Goal: Information Seeking & Learning: Understand process/instructions

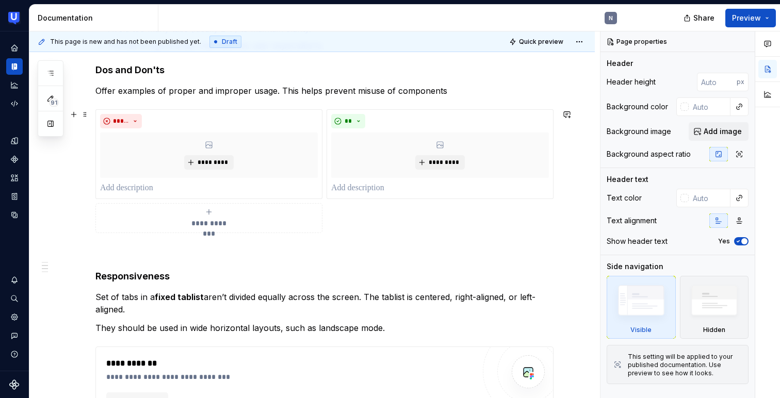
scroll to position [273, 0]
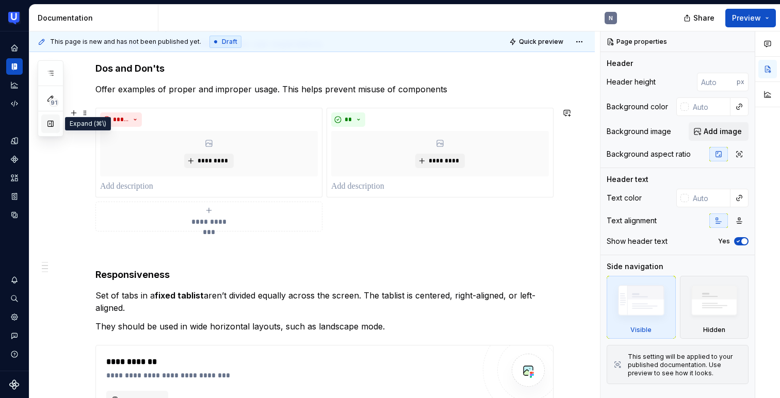
click at [53, 125] on button "button" at bounding box center [50, 124] width 19 height 19
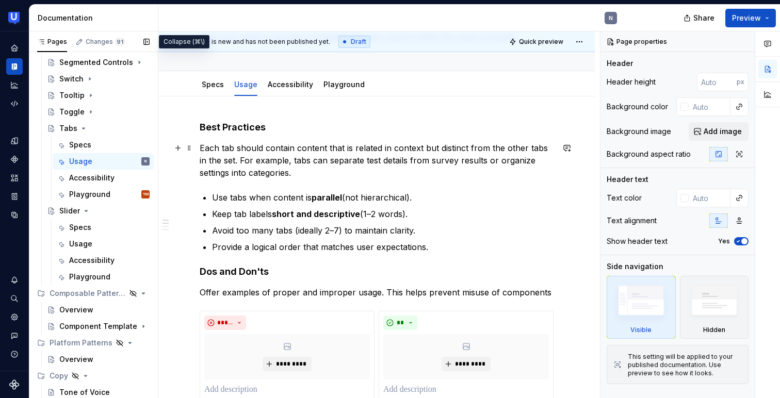
scroll to position [0, 0]
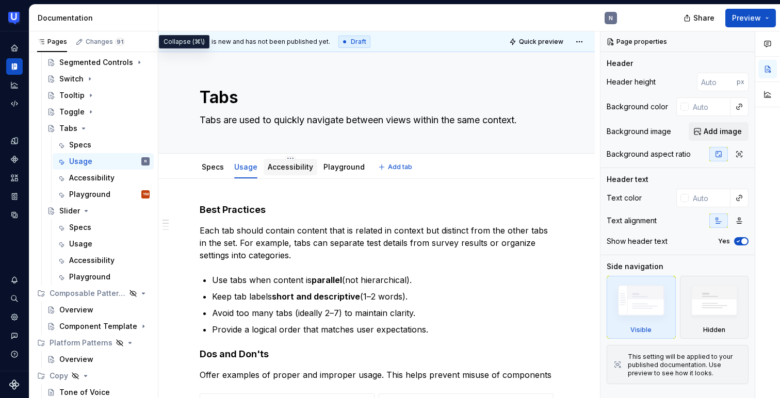
click at [287, 177] on div at bounding box center [291, 176] width 54 height 1
click at [287, 174] on div "Accessibility" at bounding box center [291, 167] width 54 height 17
click at [300, 171] on div "Accessibility" at bounding box center [290, 167] width 45 height 10
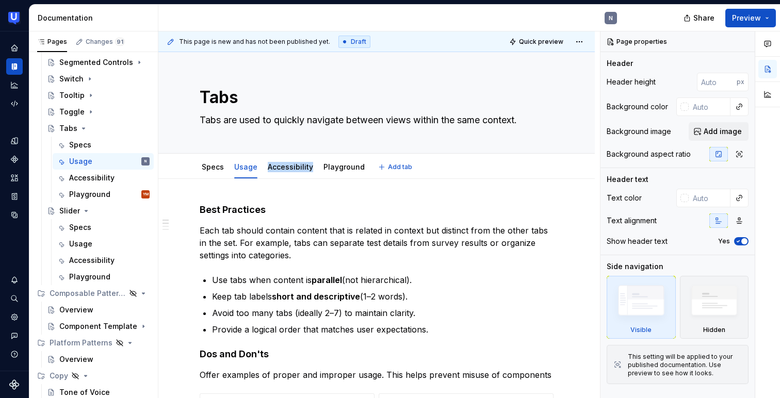
click at [302, 179] on div "Specs Usage Accessibility Playground Add tab" at bounding box center [376, 166] width 437 height 25
click at [274, 162] on div "Accessibility" at bounding box center [290, 167] width 45 height 10
type textarea "*"
click at [203, 23] on div "N" at bounding box center [391, 18] width 467 height 27
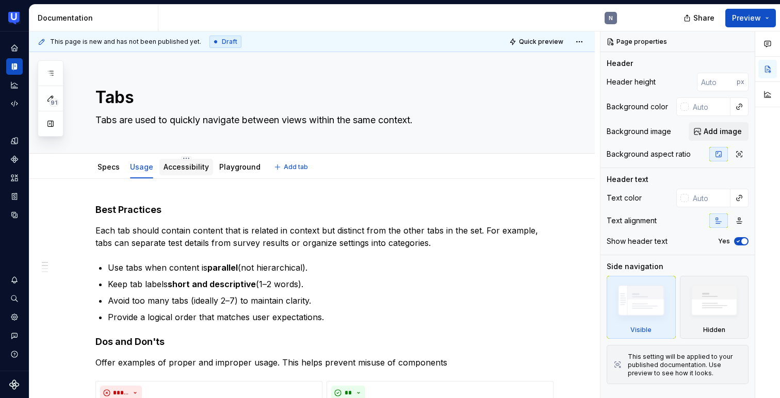
click at [186, 167] on link "Accessibility" at bounding box center [186, 167] width 45 height 9
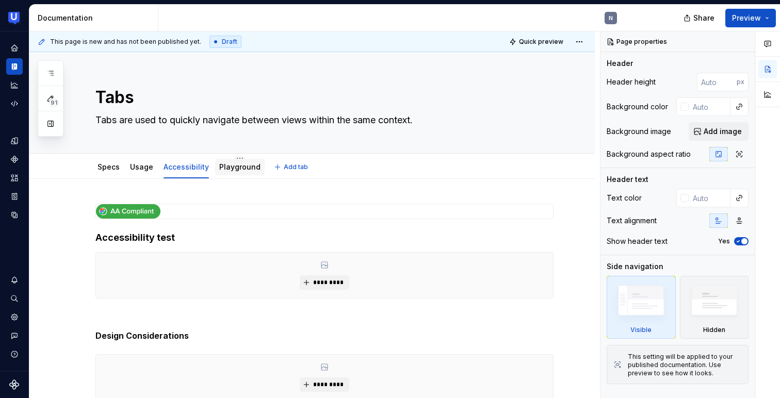
click at [226, 168] on link "Playground" at bounding box center [239, 167] width 41 height 9
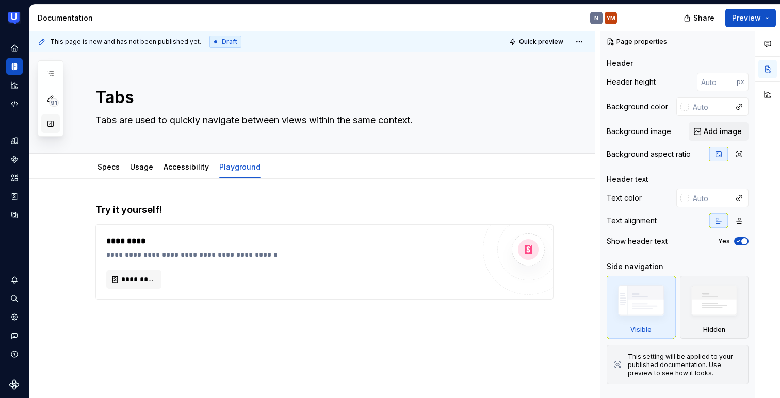
click at [54, 130] on button "button" at bounding box center [50, 124] width 19 height 19
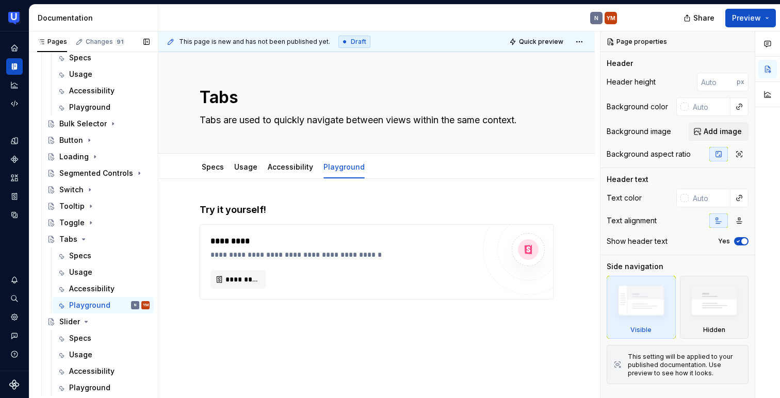
scroll to position [433, 0]
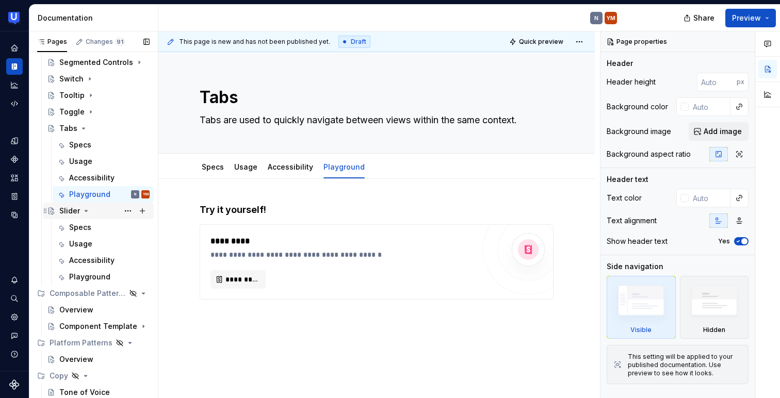
click at [68, 211] on div "Slider" at bounding box center [69, 211] width 21 height 10
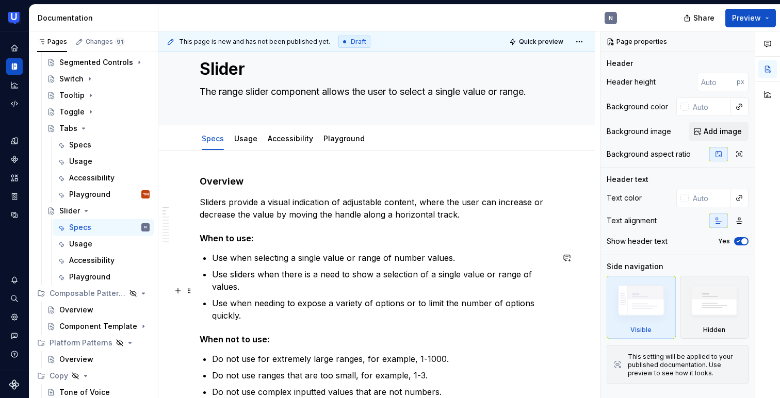
scroll to position [8, 0]
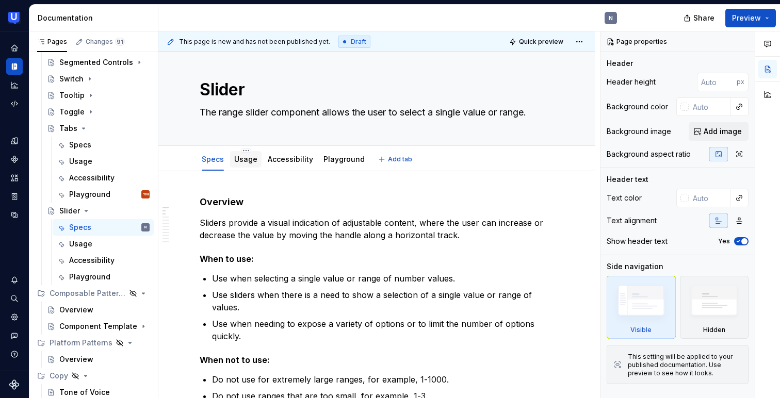
click at [243, 161] on link "Usage" at bounding box center [245, 159] width 23 height 9
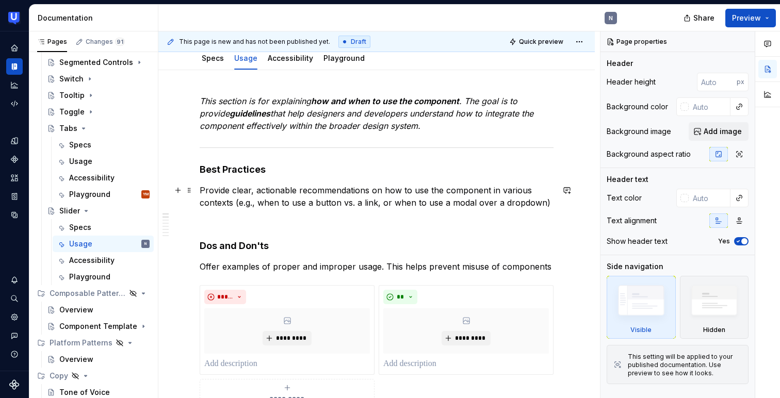
scroll to position [100, 0]
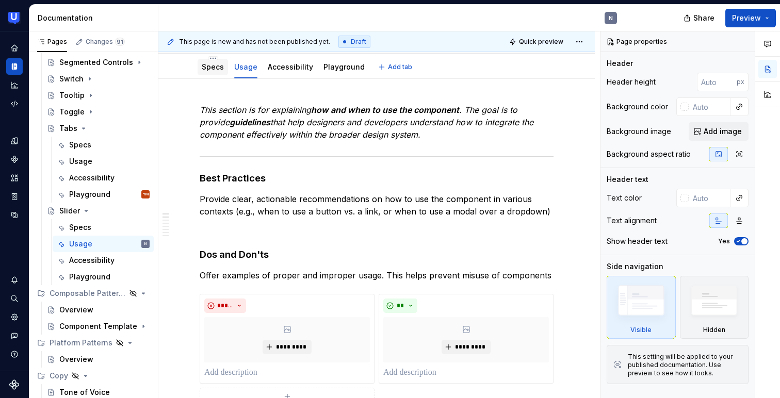
click at [213, 66] on link "Specs" at bounding box center [213, 66] width 22 height 9
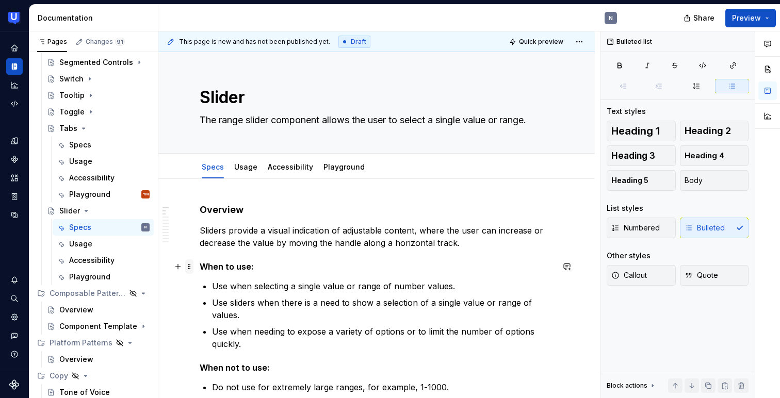
click at [190, 266] on span at bounding box center [189, 267] width 8 height 14
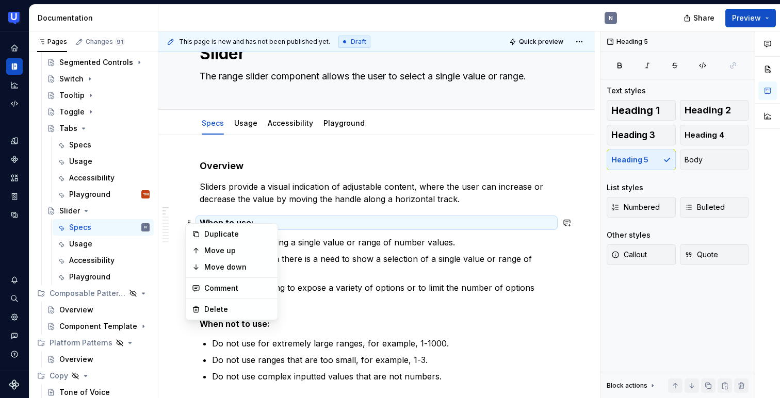
scroll to position [50, 0]
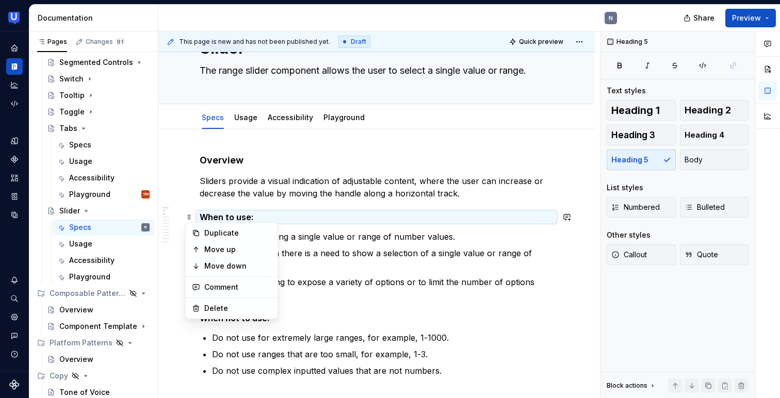
click at [314, 233] on p "Use when selecting a single value or range of number values." at bounding box center [383, 237] width 342 height 12
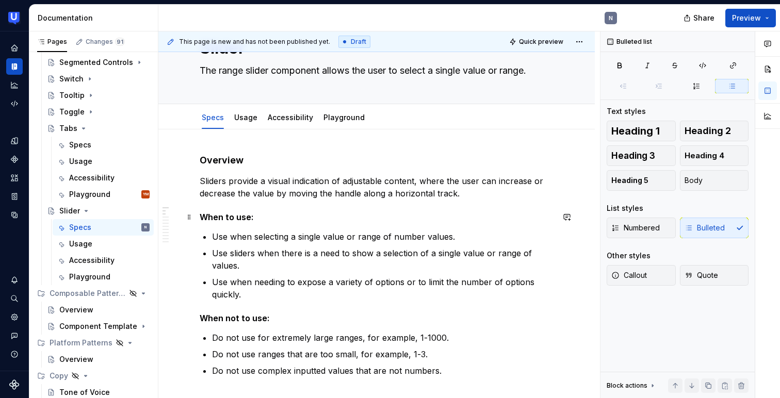
click at [293, 219] on h5 "When to use:" at bounding box center [377, 217] width 354 height 10
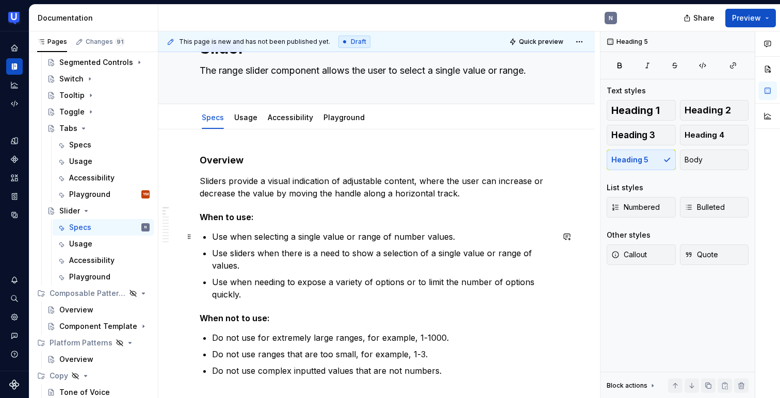
click at [292, 236] on p "Use when selecting a single value or range of number values." at bounding box center [383, 237] width 342 height 12
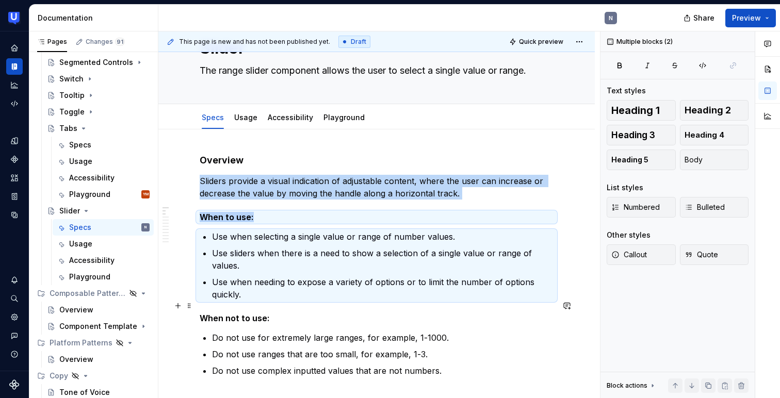
click at [284, 313] on h5 "When not to use:" at bounding box center [377, 318] width 354 height 10
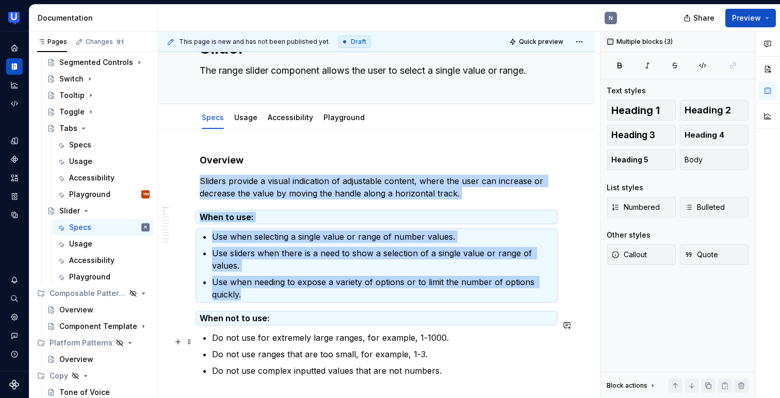
click at [287, 348] on p "Do not use ranges that are too small, for example, 1-3." at bounding box center [383, 354] width 342 height 12
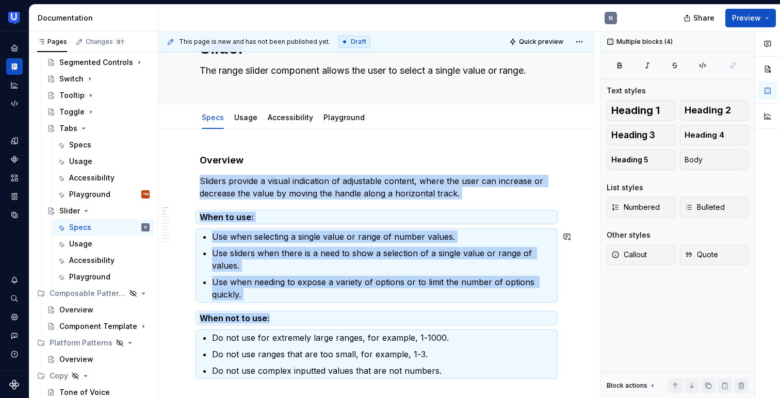
copy div "Sliders provide a visual indication of adjustable content, where the user can i…"
click at [238, 121] on link "Usage" at bounding box center [245, 117] width 23 height 9
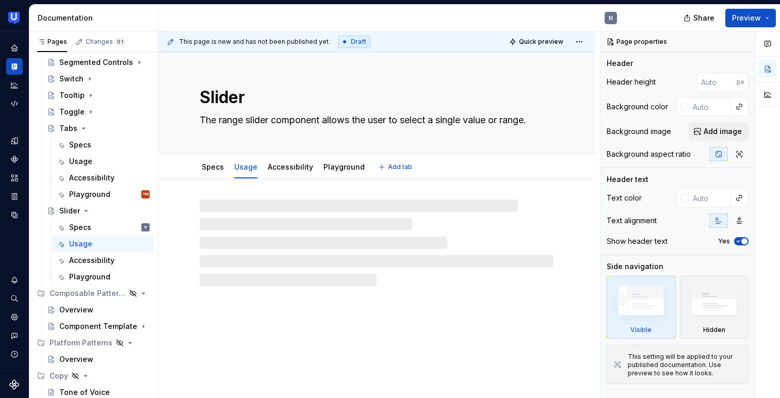
click at [249, 121] on textarea "The range slider component allows the user to select a single value or range." at bounding box center [375, 120] width 354 height 17
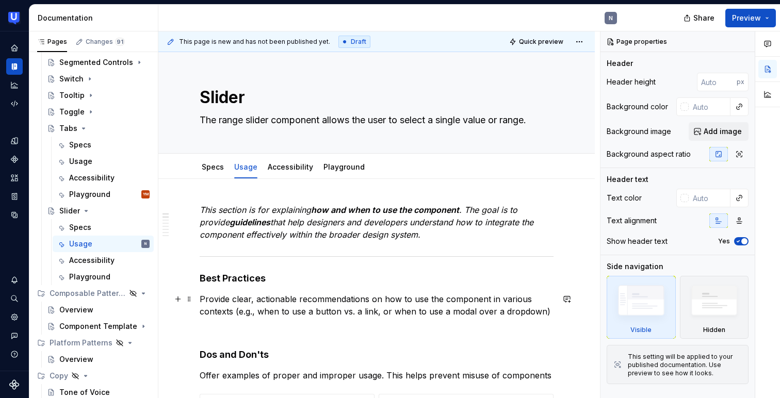
click at [295, 313] on p "Provide clear, actionable recommendations on how to use the component in variou…" at bounding box center [377, 305] width 354 height 25
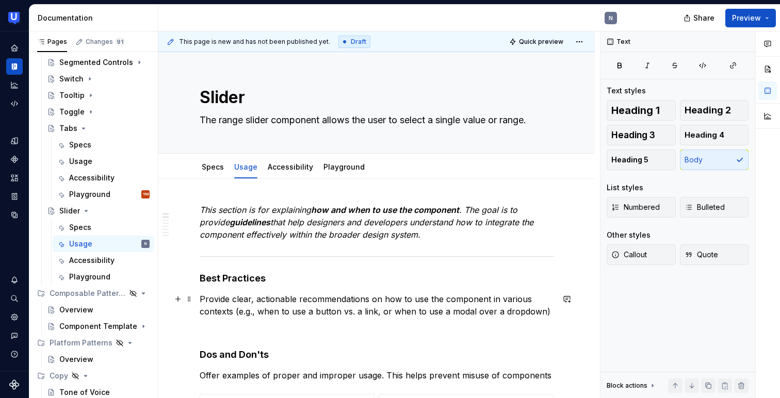
click at [295, 313] on p "Provide clear, actionable recommendations on how to use the component in variou…" at bounding box center [377, 305] width 354 height 25
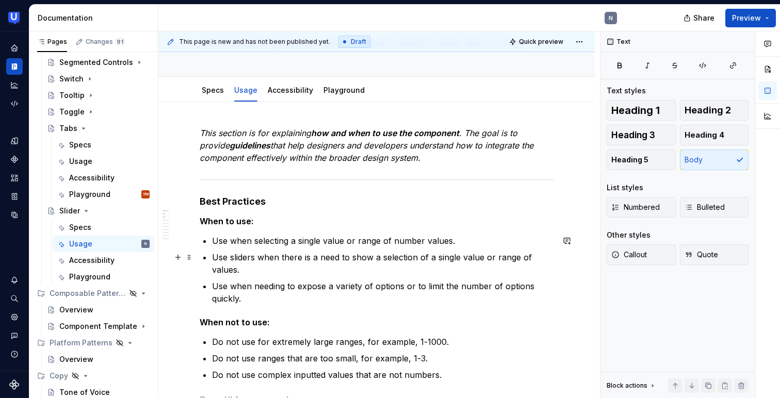
scroll to position [80, 0]
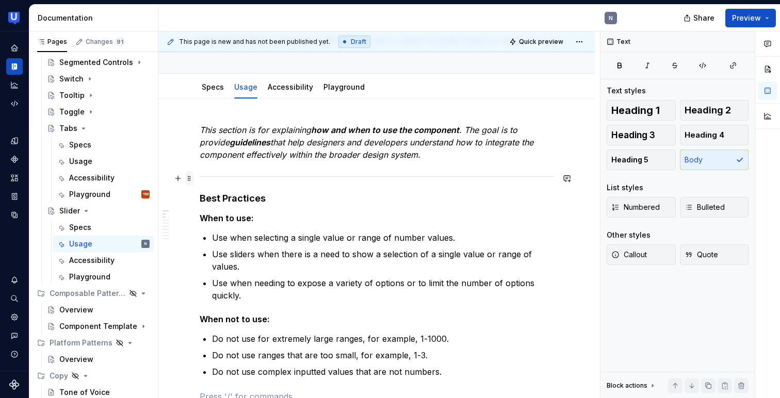
click at [187, 177] on span at bounding box center [189, 178] width 8 height 14
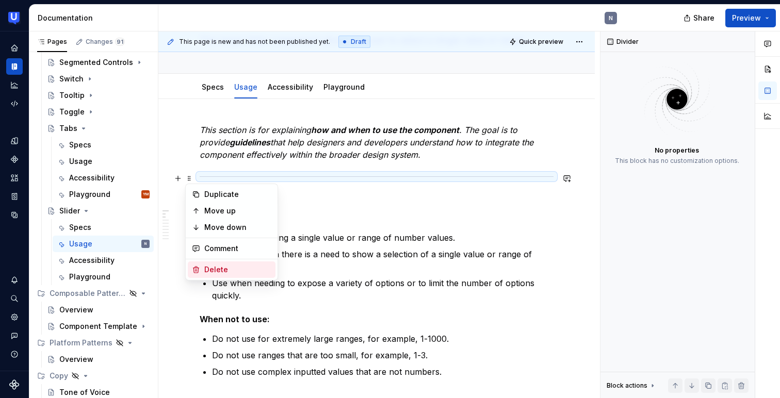
click at [218, 270] on div "Delete" at bounding box center [237, 270] width 67 height 10
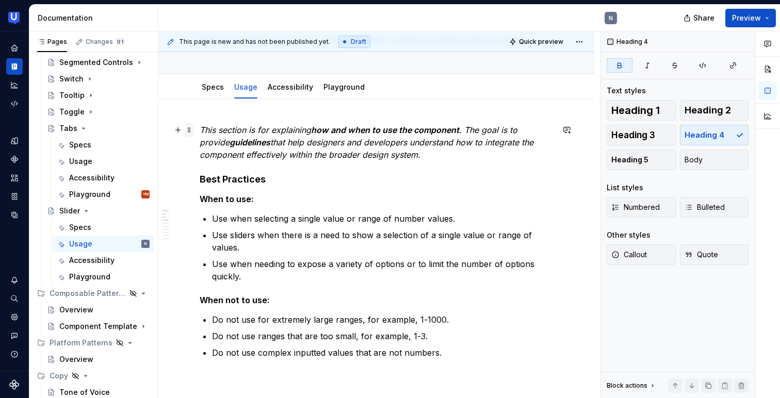
click at [187, 128] on span at bounding box center [189, 130] width 8 height 14
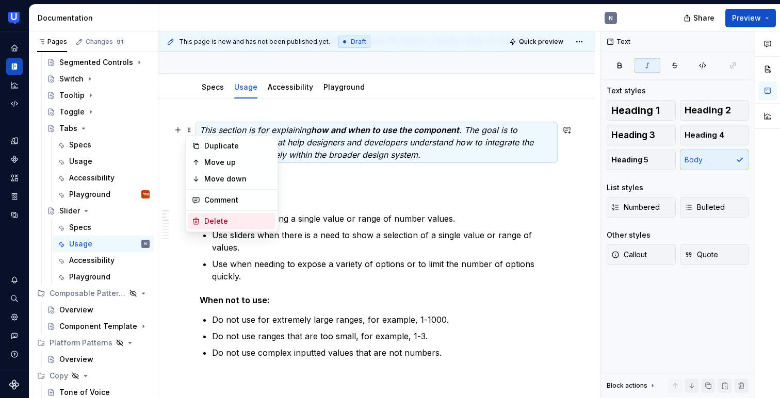
click at [209, 215] on div "Delete" at bounding box center [232, 221] width 88 height 17
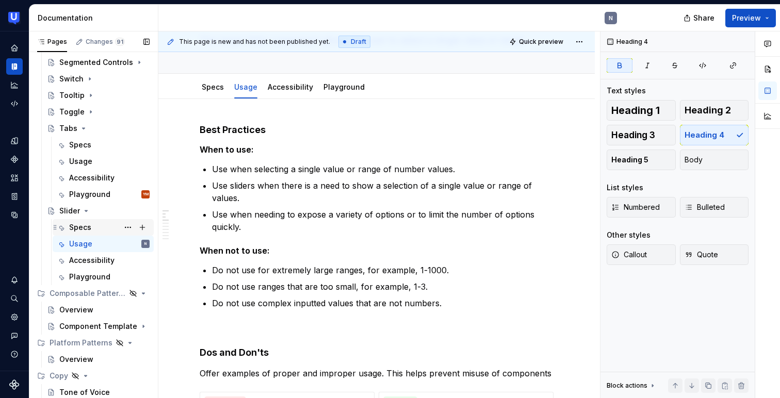
click at [91, 231] on div "Specs" at bounding box center [109, 227] width 80 height 14
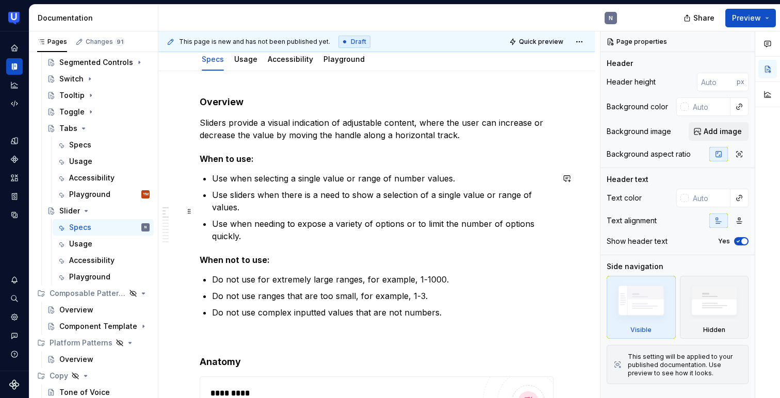
scroll to position [134, 0]
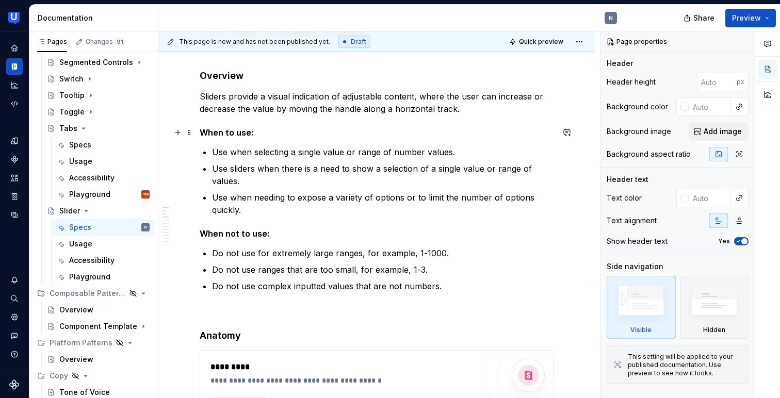
click at [298, 130] on h5 "When to use:" at bounding box center [377, 132] width 354 height 10
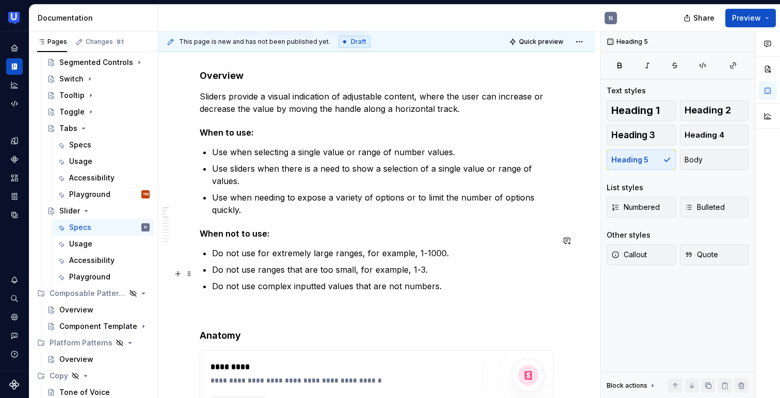
click at [277, 280] on p "Do not use complex inputted values that are not numbers." at bounding box center [383, 286] width 342 height 12
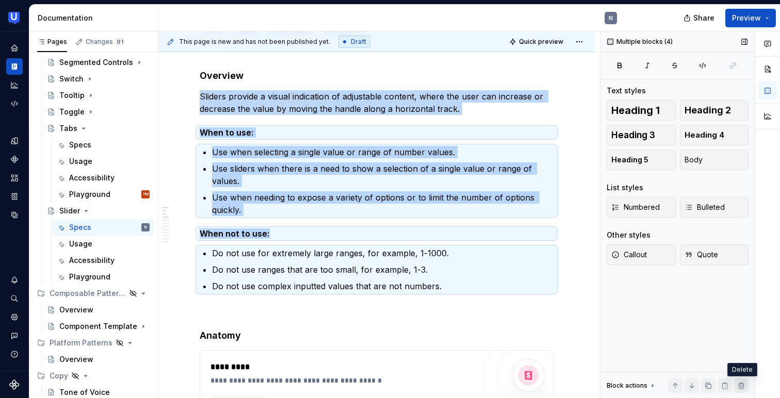
click at [744, 388] on button "button" at bounding box center [741, 386] width 14 height 14
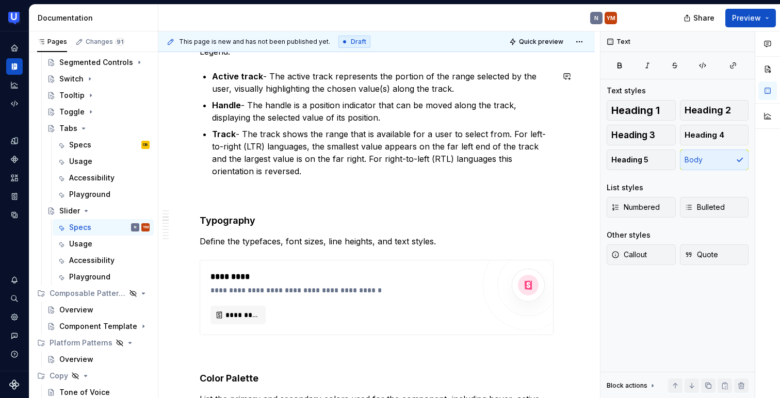
scroll to position [352, 0]
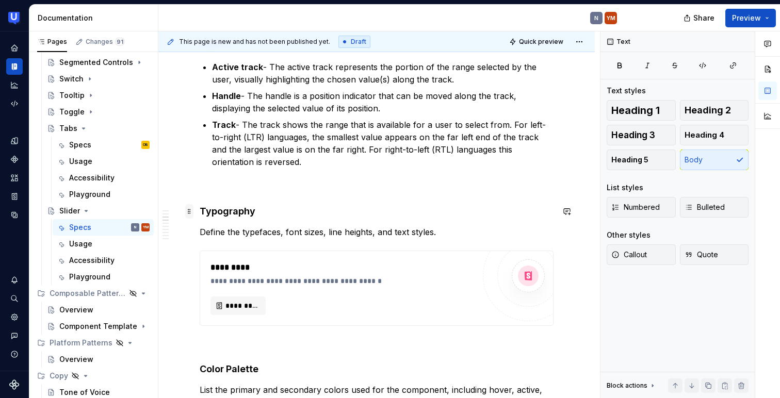
click at [188, 209] on span at bounding box center [189, 211] width 8 height 14
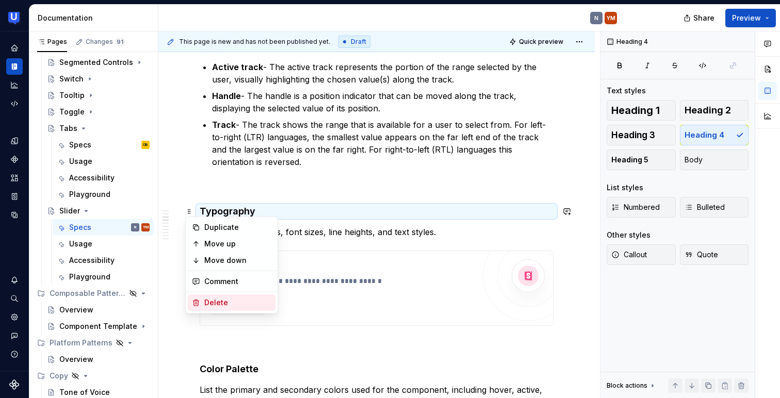
click at [205, 298] on div "Delete" at bounding box center [237, 303] width 67 height 10
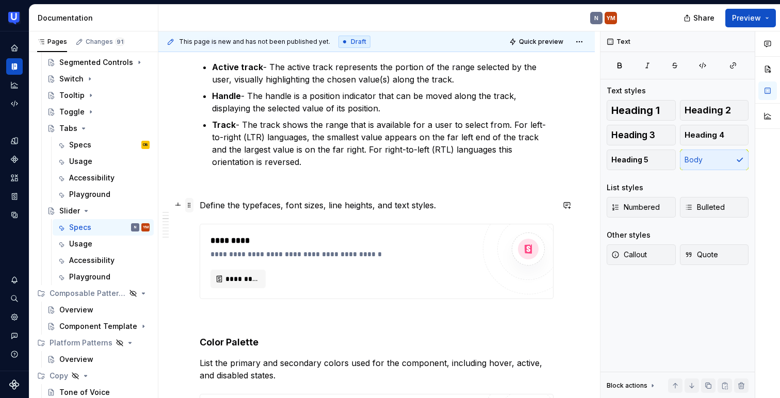
click at [192, 211] on span at bounding box center [189, 205] width 8 height 14
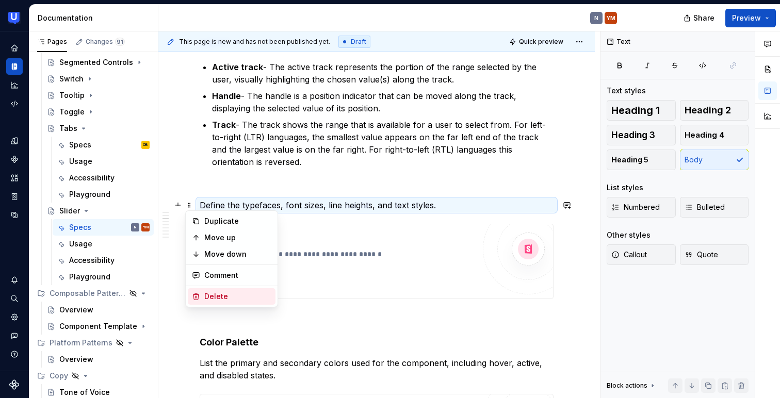
click at [198, 299] on icon at bounding box center [196, 297] width 8 height 8
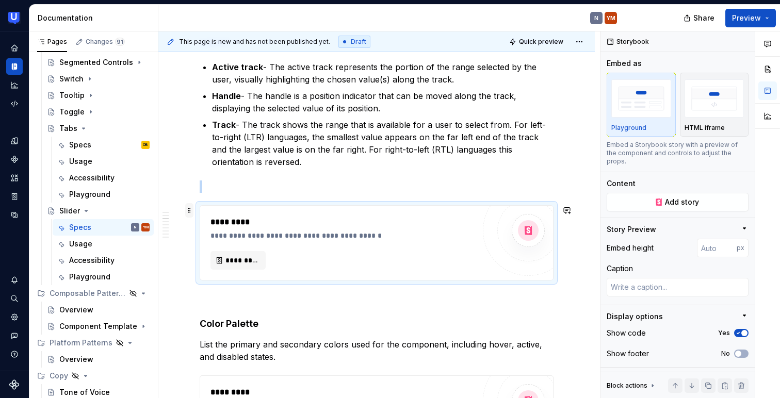
click at [190, 210] on span at bounding box center [189, 210] width 8 height 14
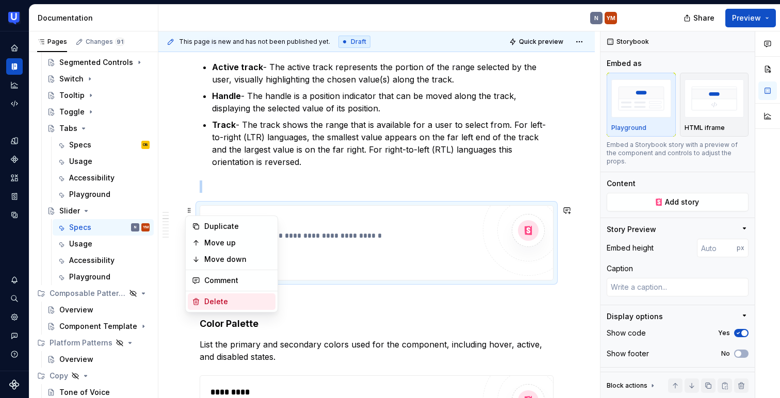
click at [204, 302] on div "Delete" at bounding box center [237, 302] width 67 height 10
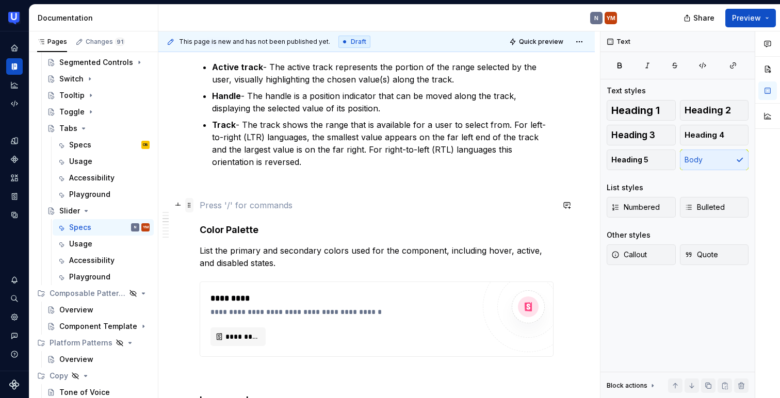
click at [189, 210] on span at bounding box center [189, 205] width 8 height 14
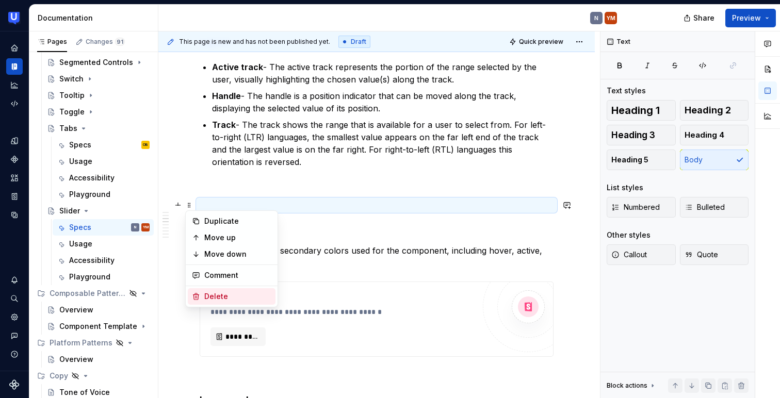
click at [208, 293] on div "Delete" at bounding box center [237, 297] width 67 height 10
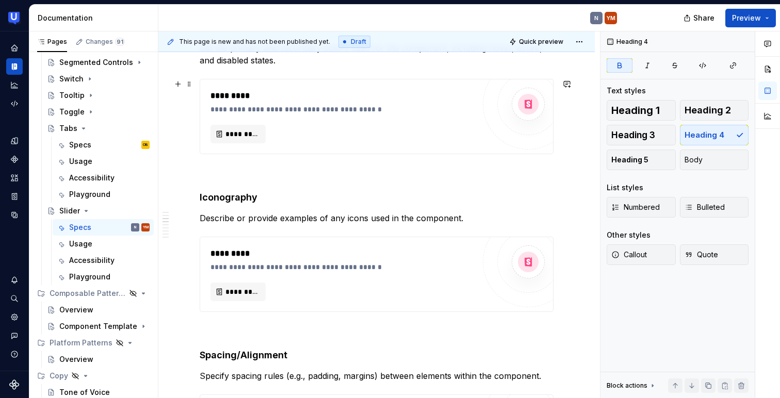
scroll to position [562, 0]
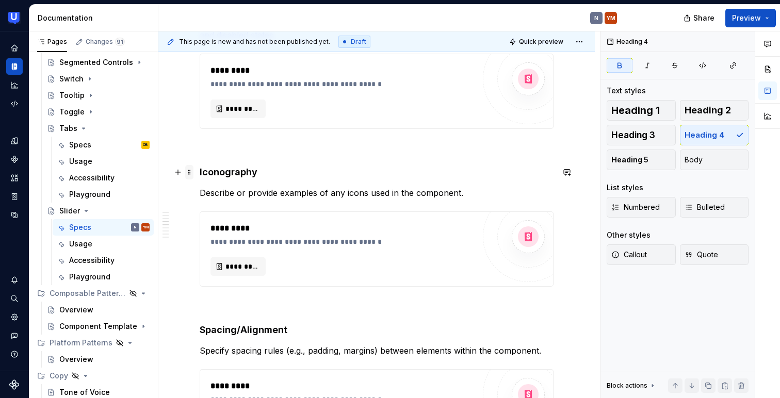
click at [190, 170] on span at bounding box center [189, 172] width 8 height 14
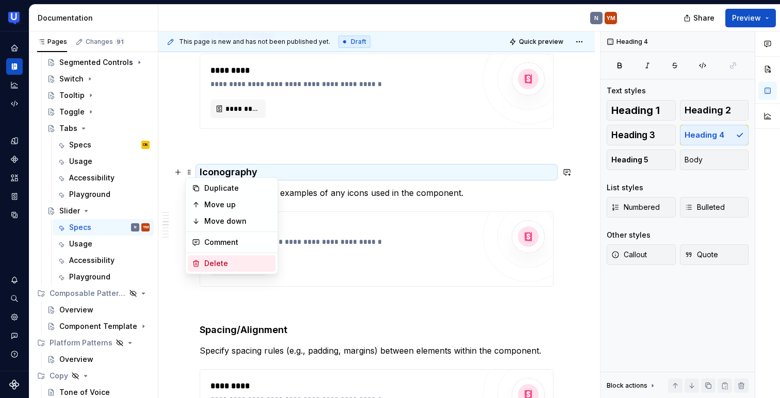
click at [214, 265] on div "Delete" at bounding box center [237, 264] width 67 height 10
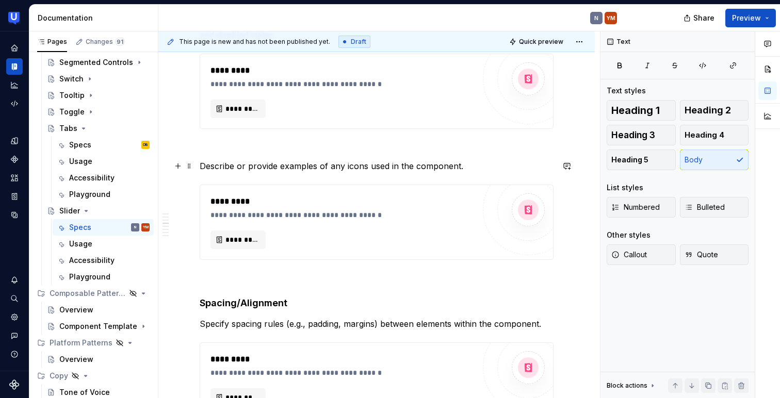
click at [225, 170] on p "Describe or provide examples of any icons used in the component." at bounding box center [377, 166] width 354 height 12
click at [244, 272] on p at bounding box center [377, 278] width 354 height 12
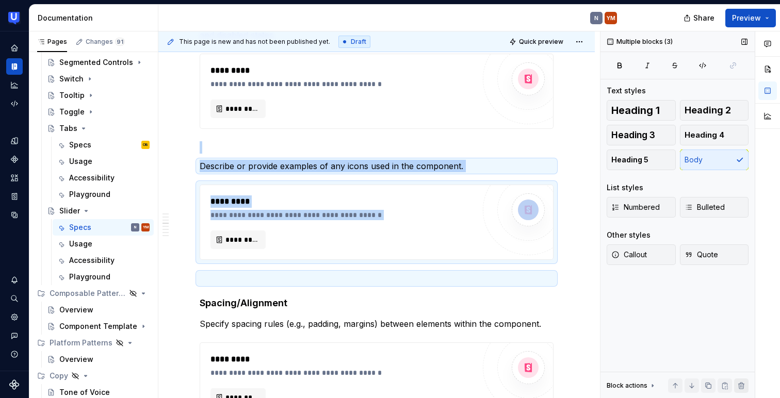
click at [744, 385] on button "button" at bounding box center [741, 386] width 14 height 14
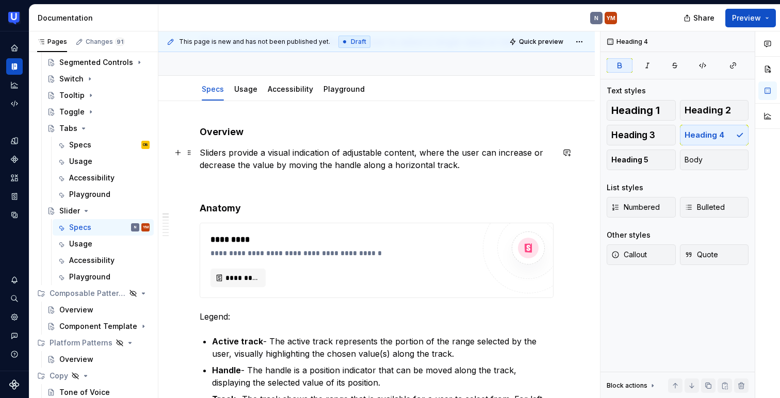
scroll to position [134, 0]
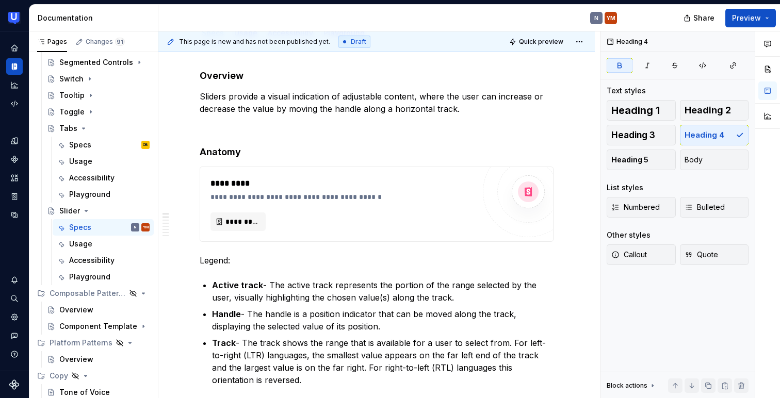
type textarea "*"
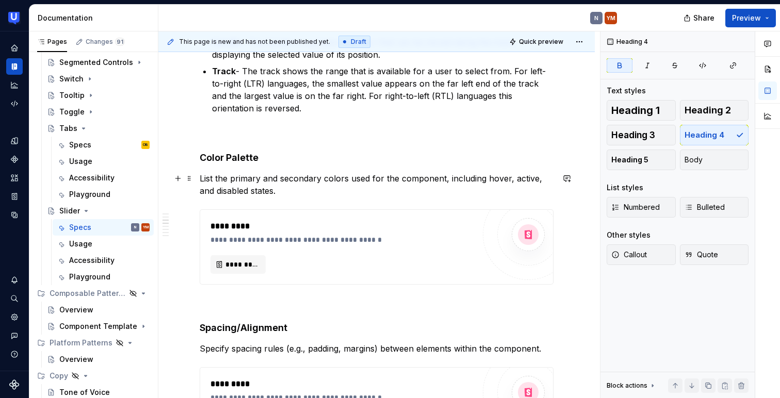
scroll to position [429, 0]
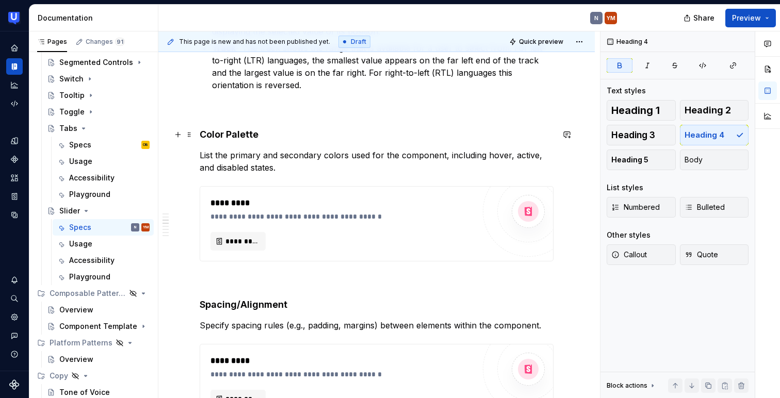
click at [239, 136] on strong "Color Palette" at bounding box center [229, 134] width 59 height 11
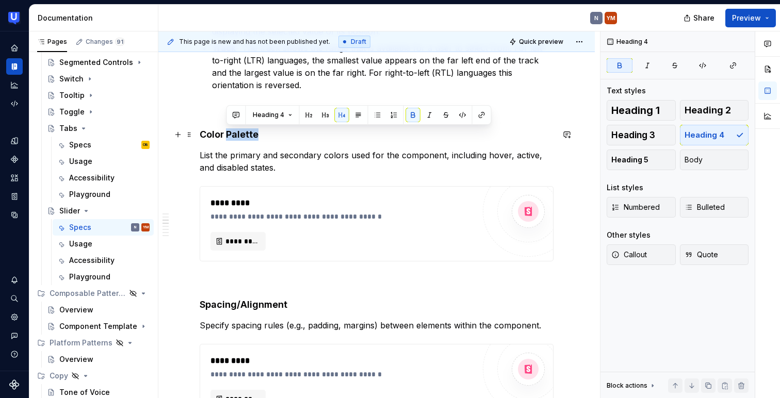
click at [239, 136] on strong "Color Palette" at bounding box center [229, 134] width 59 height 11
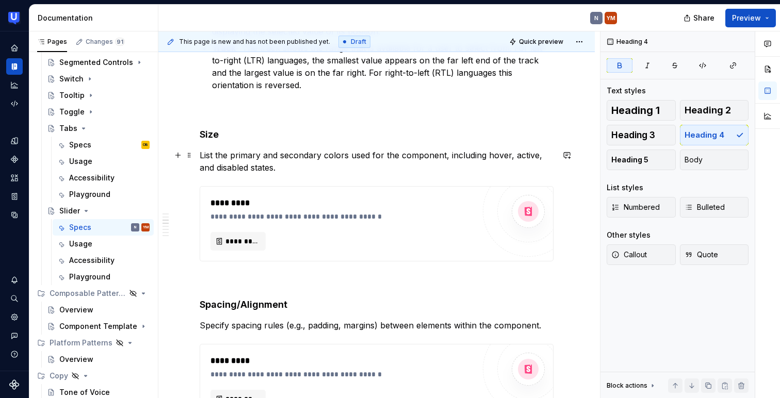
click at [219, 164] on p "List the primary and secondary colors used for the component, including hover, …" at bounding box center [377, 161] width 354 height 25
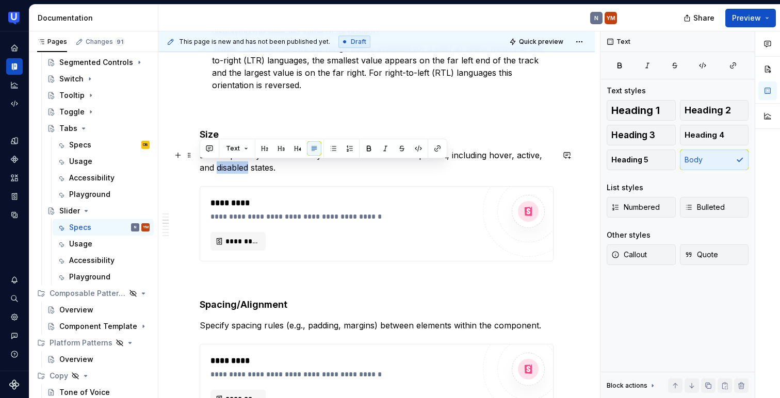
click at [219, 164] on p "List the primary and secondary colors used for the component, including hover, …" at bounding box center [377, 161] width 354 height 25
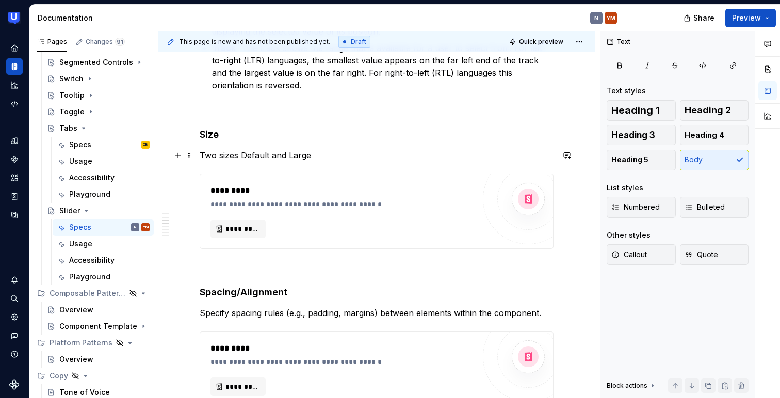
click at [247, 156] on p "Two sizes Default and Large" at bounding box center [377, 155] width 354 height 12
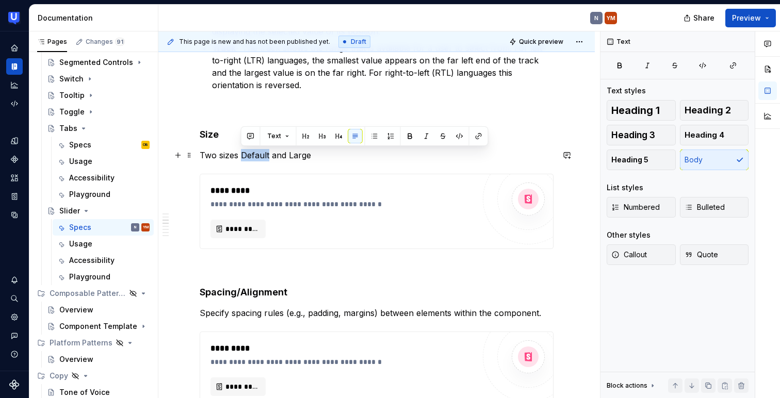
click at [247, 156] on p "Two sizes Default and Large" at bounding box center [377, 155] width 354 height 12
click at [317, 160] on p "Two sizes Default and Large" at bounding box center [377, 155] width 354 height 12
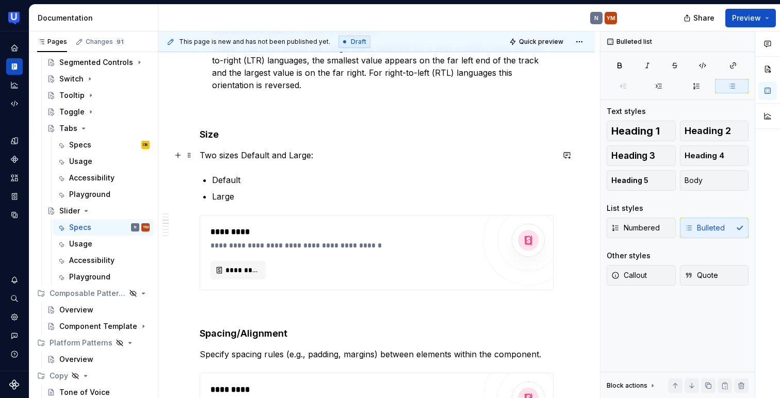
click at [252, 160] on p "Two sizes Default and Large:" at bounding box center [377, 155] width 354 height 12
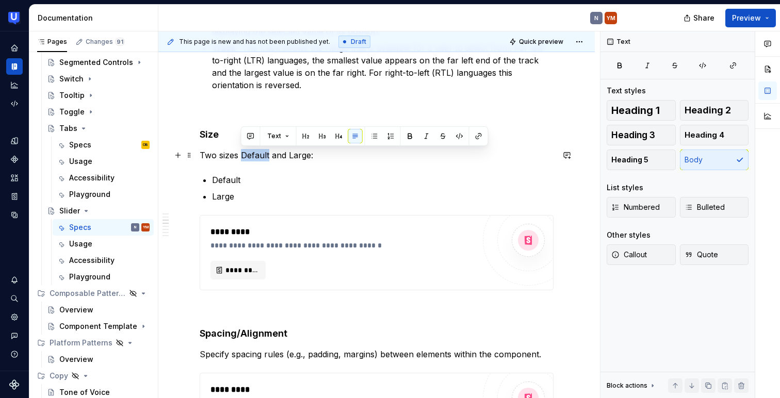
click at [252, 160] on p "Two sizes Default and Large:" at bounding box center [377, 155] width 354 height 12
copy p "There are two sizes:"
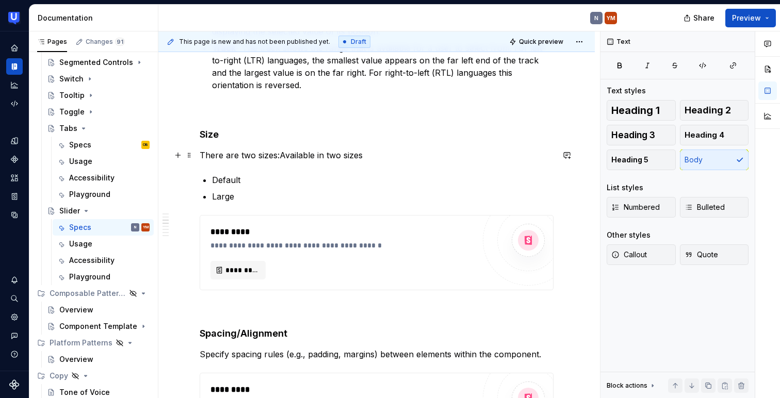
click at [282, 155] on p "There are two sizes:Available in two sizes" at bounding box center [377, 155] width 354 height 12
click at [297, 152] on p "Available in two sizes" at bounding box center [377, 155] width 354 height 12
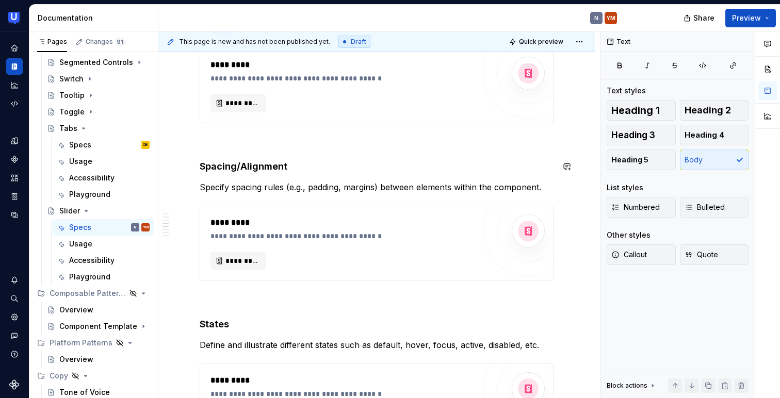
scroll to position [597, 0]
click at [248, 163] on strong "Spacing/Alignment" at bounding box center [244, 165] width 88 height 11
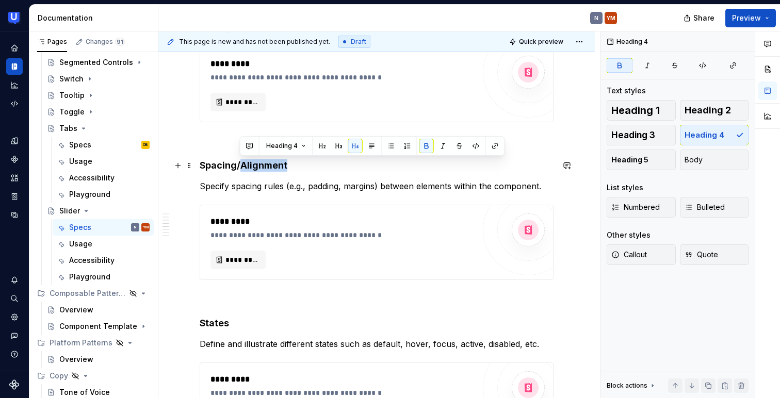
click at [248, 163] on strong "Spacing/Alignment" at bounding box center [244, 165] width 88 height 11
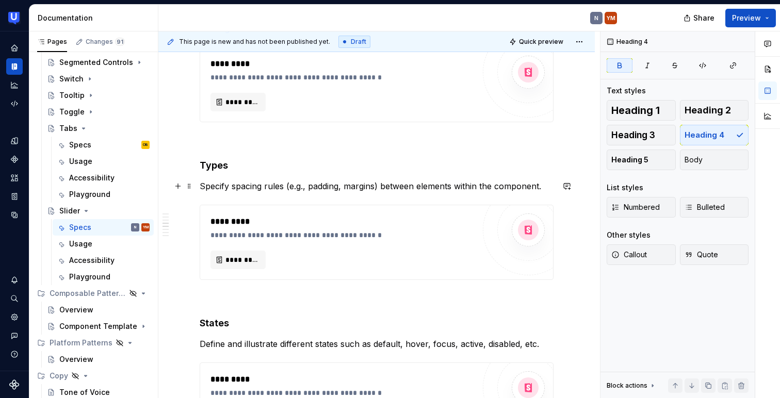
click at [271, 183] on p "Specify spacing rules (e.g., padding, margins) between elements within the comp…" at bounding box center [377, 186] width 354 height 12
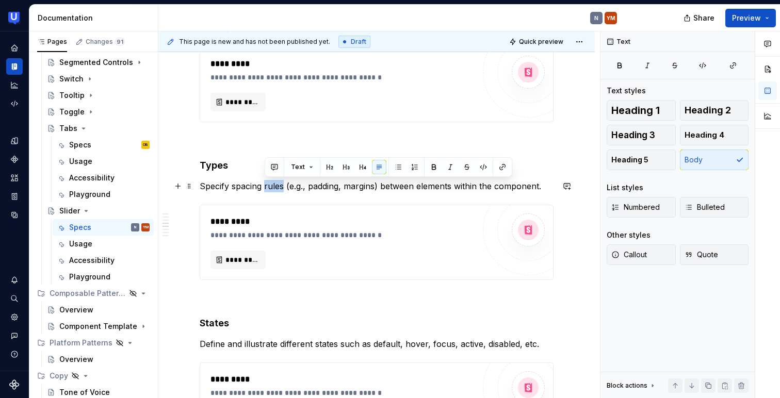
click at [271, 183] on p "Specify spacing rules (e.g., padding, margins) between elements within the comp…" at bounding box center [377, 186] width 354 height 12
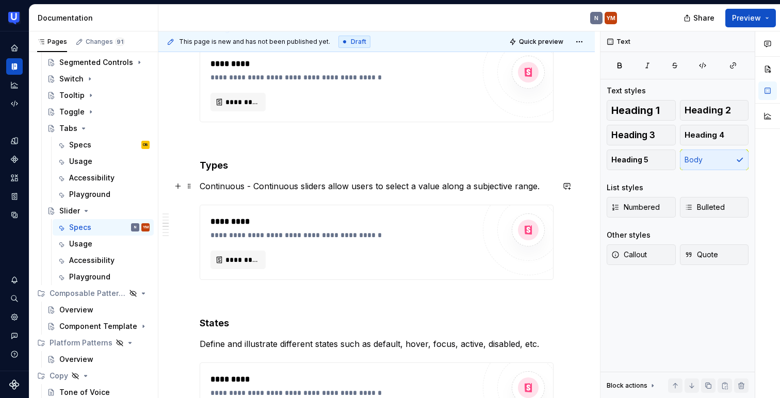
click at [202, 184] on p "Continuous - Continuous sliders allow users to select a value along a subjectiv…" at bounding box center [377, 186] width 354 height 12
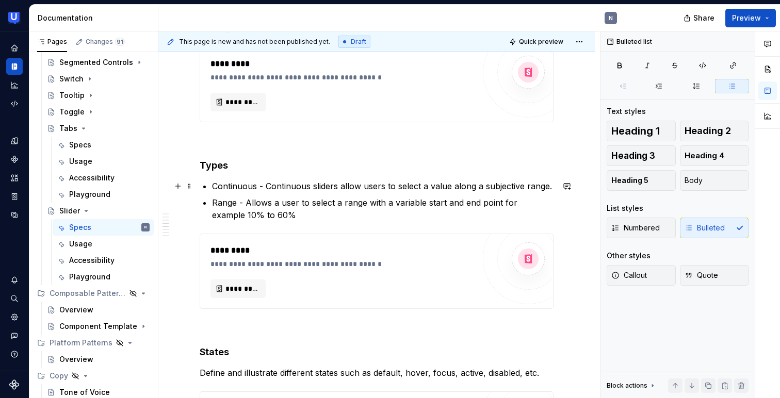
click at [230, 190] on p "Continuous - Continuous sliders allow users to select a value along a subjectiv…" at bounding box center [383, 186] width 342 height 12
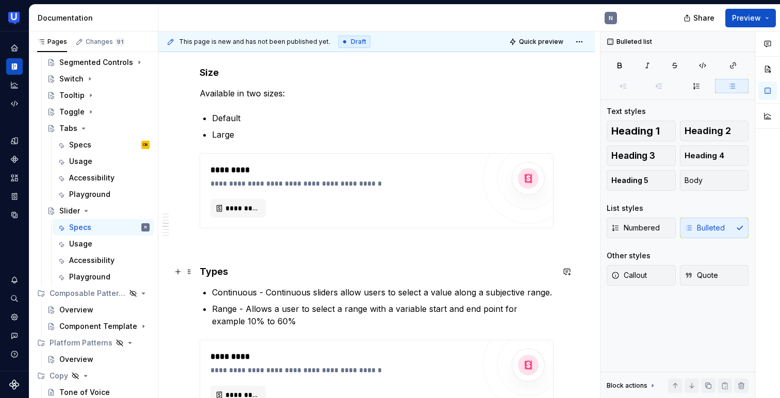
scroll to position [454, 0]
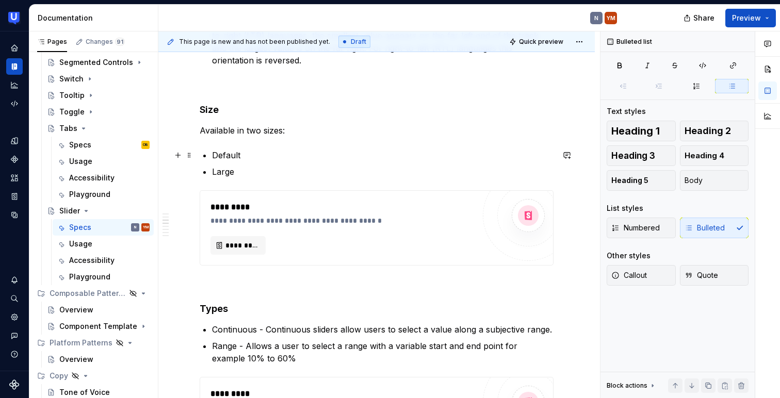
click at [229, 152] on p "Default" at bounding box center [383, 155] width 342 height 12
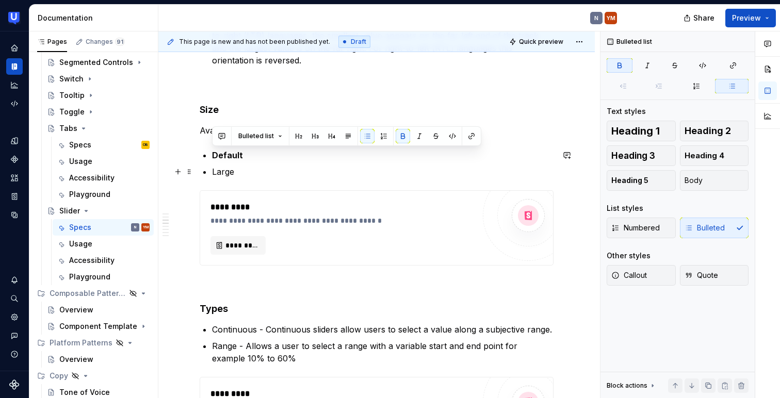
click at [228, 172] on p "Large" at bounding box center [383, 172] width 342 height 12
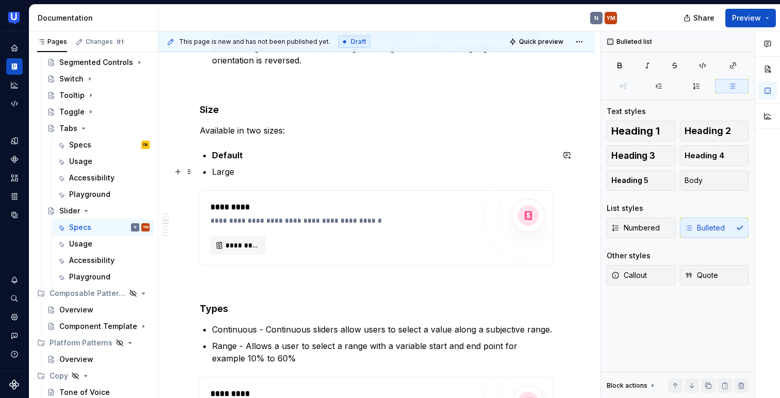
click at [228, 172] on p "Large" at bounding box center [383, 172] width 342 height 12
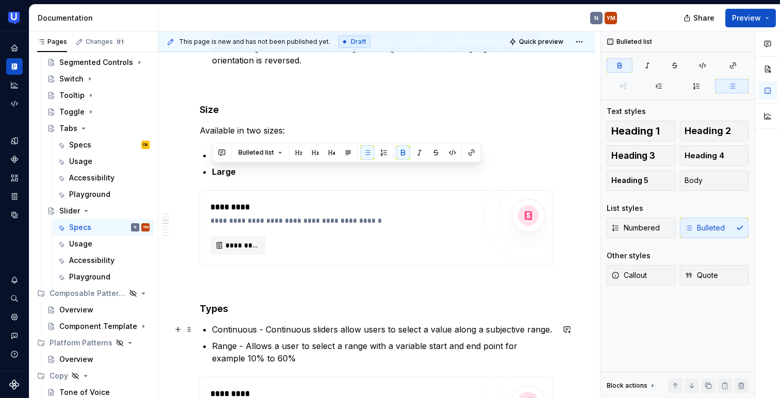
click at [228, 328] on p "Continuous - Continuous sliders allow users to select a value along a subjectiv…" at bounding box center [383, 330] width 342 height 12
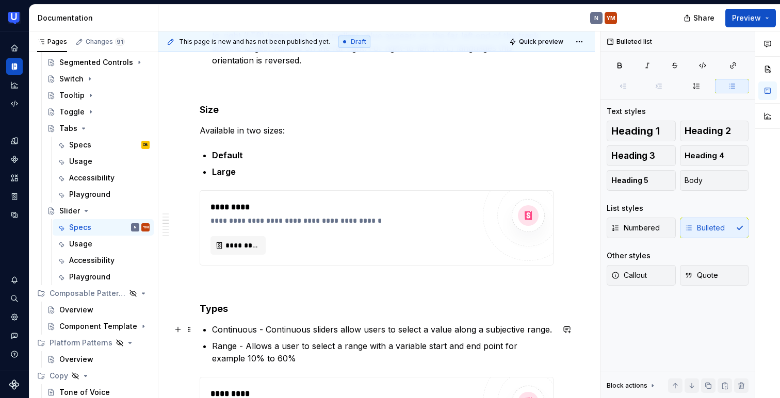
click at [228, 328] on p "Continuous - Continuous sliders allow users to select a value along a subjectiv…" at bounding box center [383, 330] width 342 height 12
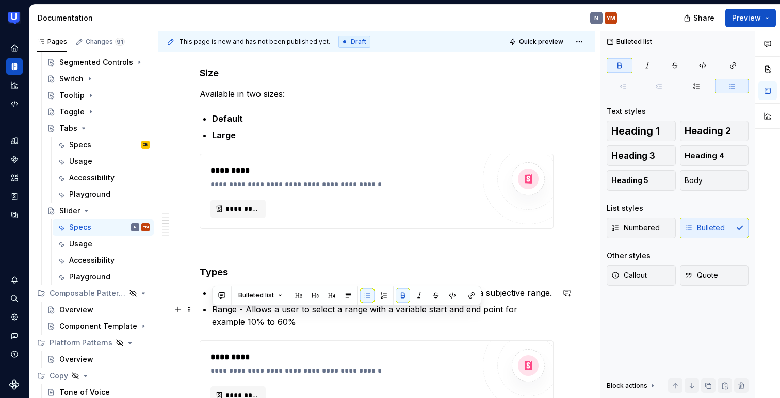
scroll to position [498, 0]
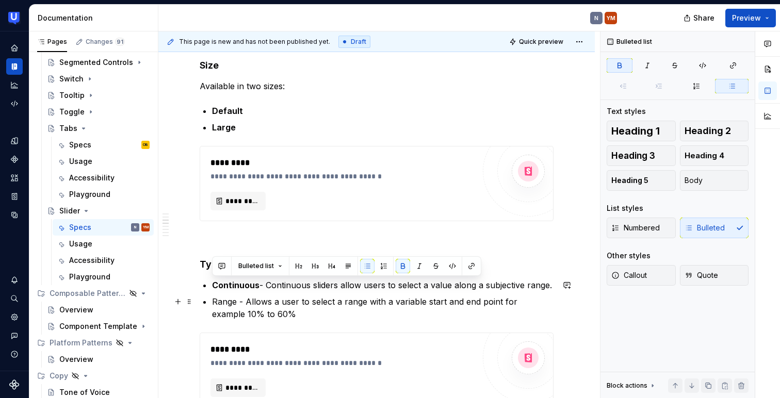
click at [227, 305] on p "Range - Allows a user to select a range with a variable start and end point for…" at bounding box center [383, 308] width 342 height 25
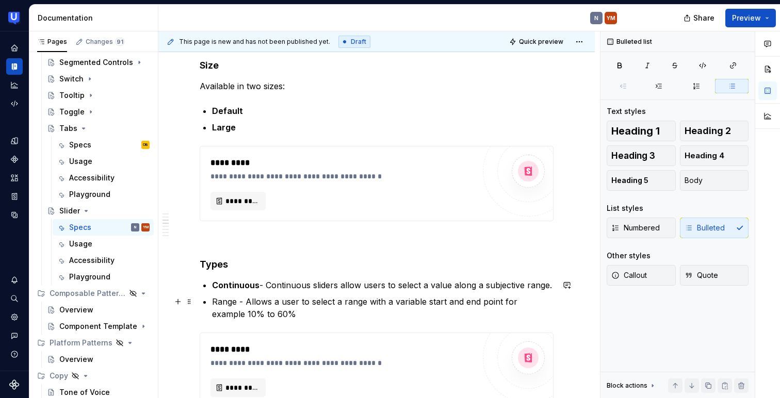
click at [227, 305] on p "Range - Allows a user to select a range with a variable start and end point for…" at bounding box center [383, 308] width 342 height 25
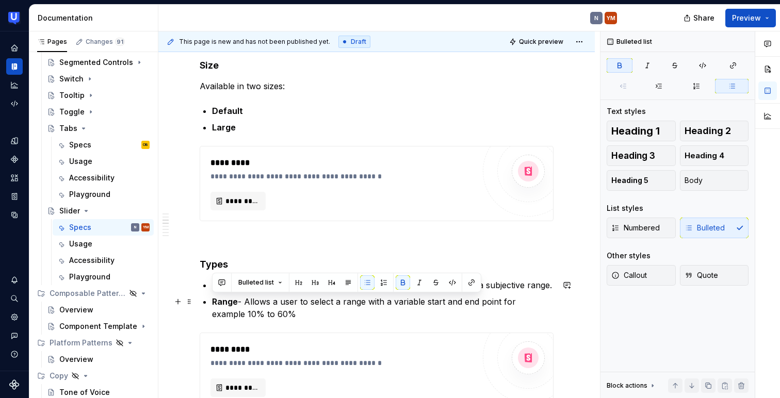
click at [277, 307] on p "Range - Allows a user to select a range with a variable start and end point for…" at bounding box center [383, 308] width 342 height 25
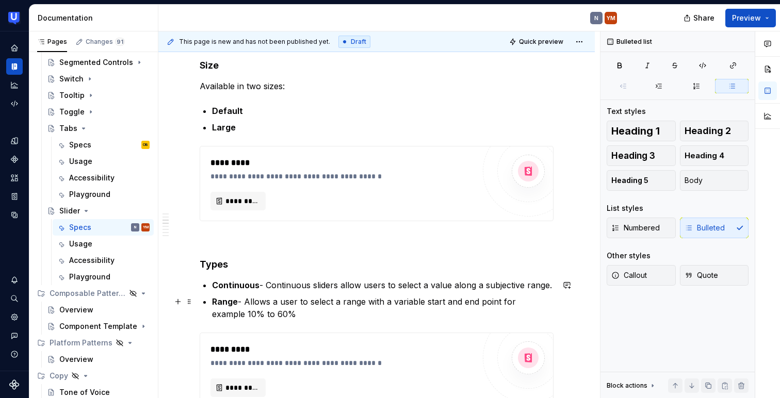
click at [277, 307] on p "Range - Allows a user to select a range with a variable start and end point for…" at bounding box center [383, 308] width 342 height 25
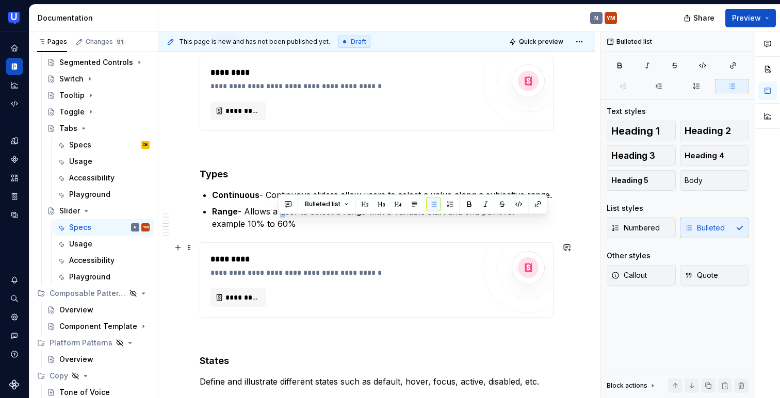
scroll to position [594, 0]
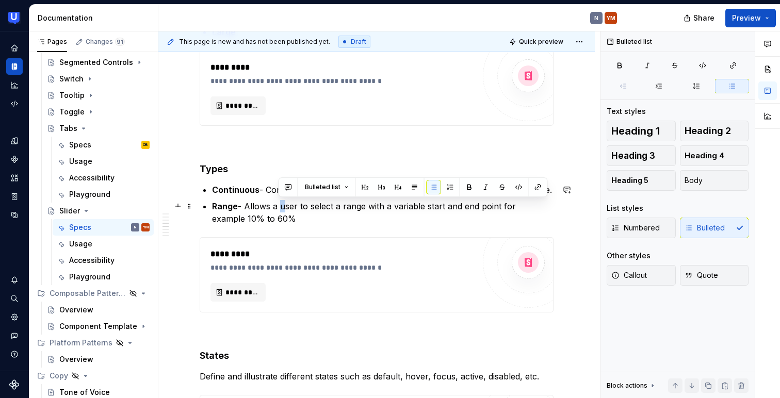
click at [305, 217] on p "Range - Allows a user to select a range with a variable start and end point for…" at bounding box center [383, 212] width 342 height 25
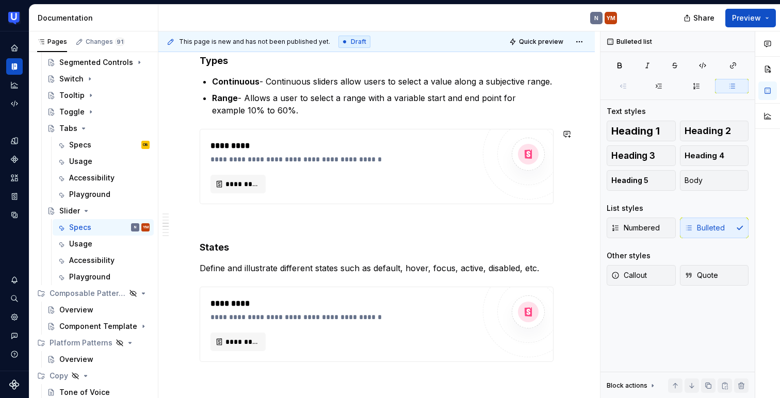
scroll to position [703, 0]
click at [223, 271] on p "Define and illustrate different states such as default, hover, focus, active, d…" at bounding box center [377, 268] width 354 height 12
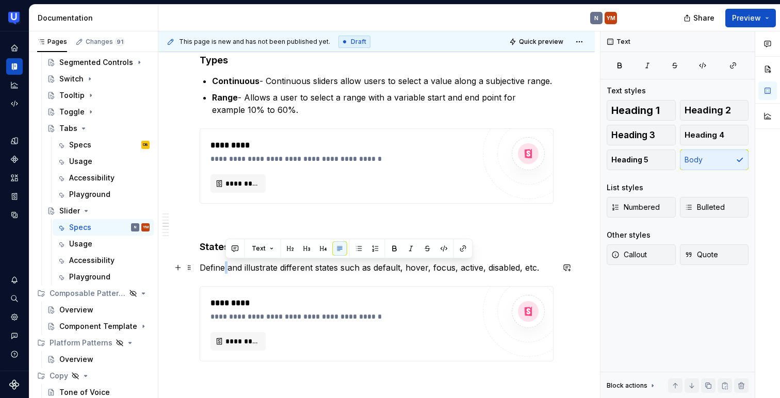
click at [223, 271] on p "Define and illustrate different states such as default, hover, focus, active, d…" at bounding box center [377, 268] width 354 height 12
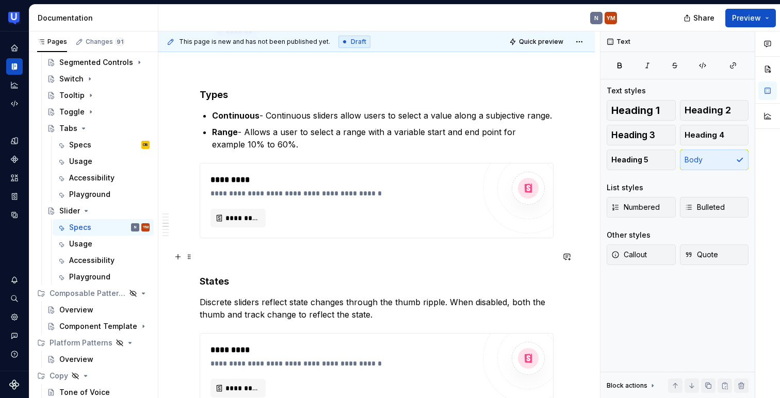
scroll to position [677, 0]
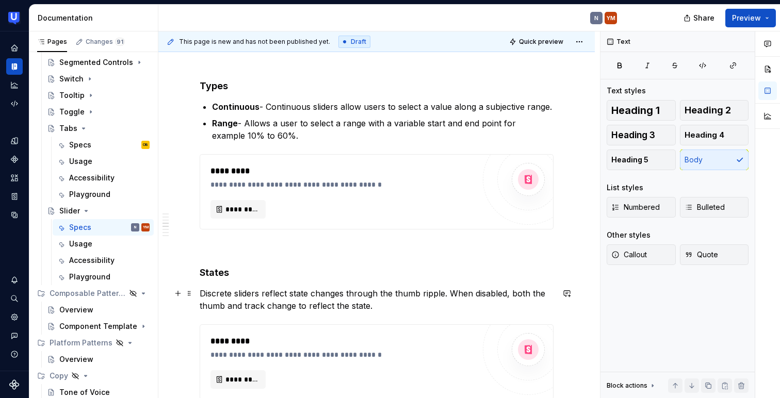
click at [236, 293] on p "Discrete sliders reflect state changes through the thumb ripple. When disabled,…" at bounding box center [377, 299] width 354 height 25
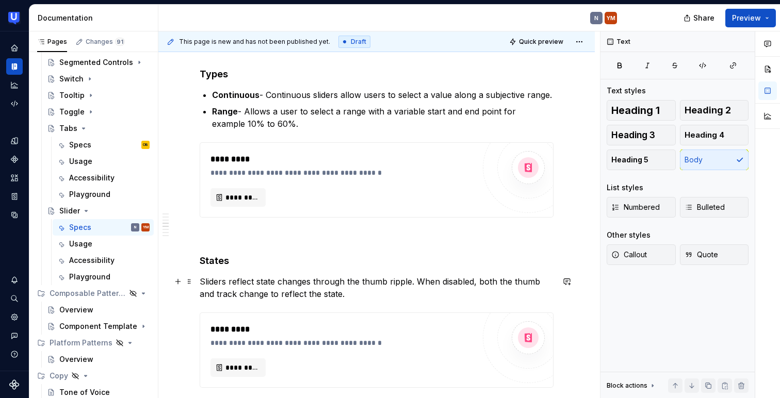
scroll to position [688, 0]
click at [384, 281] on p "Sliders reflect state changes through the thumb ripple. When disabled, both the…" at bounding box center [377, 288] width 354 height 25
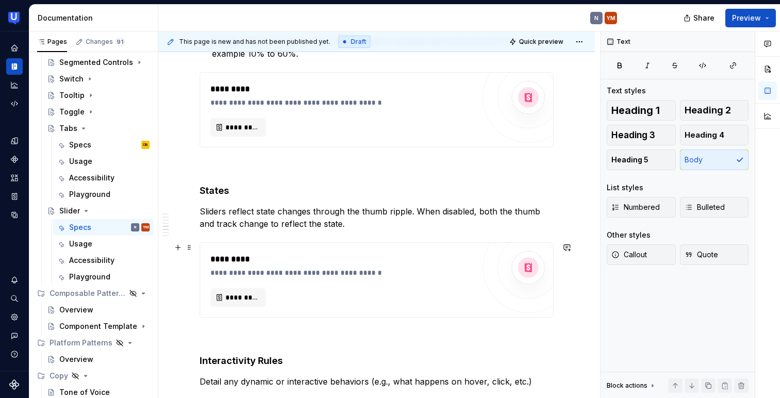
scroll to position [751, 0]
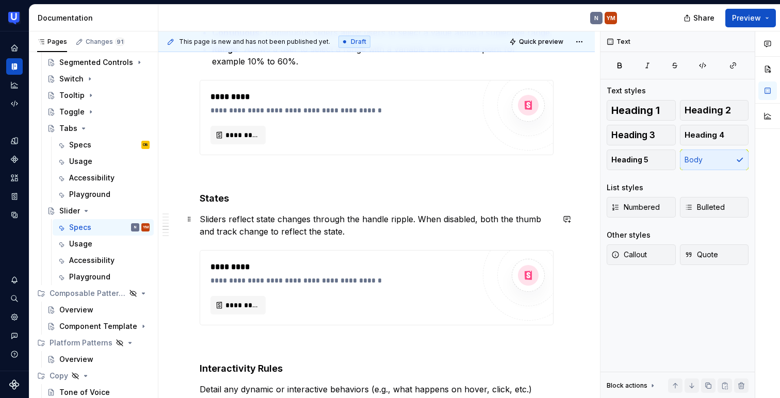
click at [533, 219] on p "Sliders reflect state changes through the handle ripple. When disabled, both th…" at bounding box center [377, 225] width 354 height 25
click at [389, 219] on p "Sliders reflect state changes through the handle ripple. When disabled, both th…" at bounding box center [377, 225] width 354 height 25
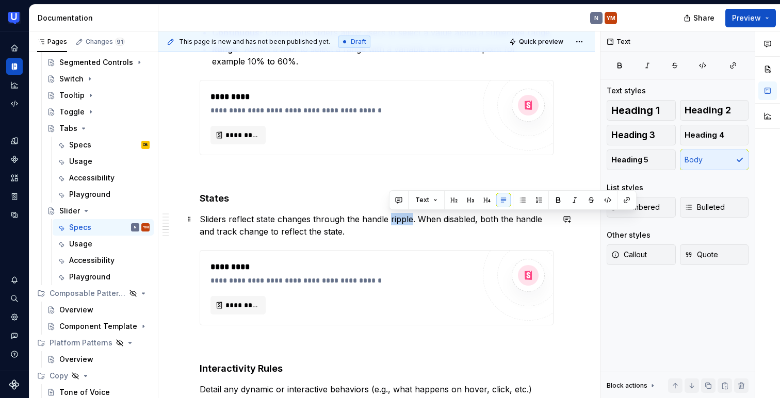
click at [389, 219] on p "Sliders reflect state changes through the handle ripple. When disabled, both th…" at bounding box center [377, 225] width 354 height 25
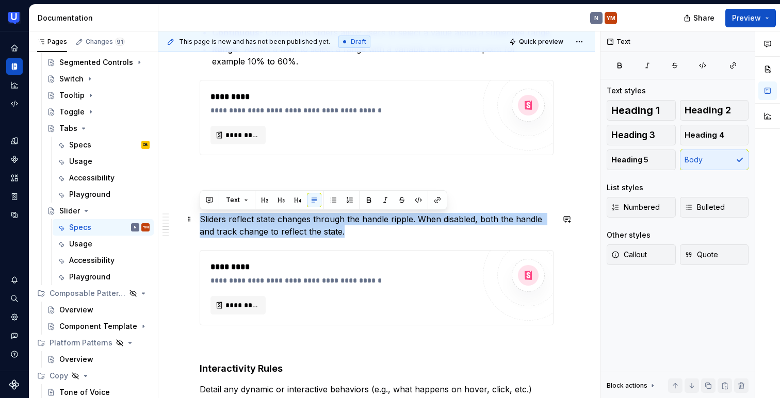
click at [389, 219] on p "Sliders reflect state changes through the handle ripple. When disabled, both th…" at bounding box center [377, 225] width 354 height 25
click at [395, 220] on p "Sliders reflect state changes through the handle ripple. When disabled, both th…" at bounding box center [377, 225] width 354 height 25
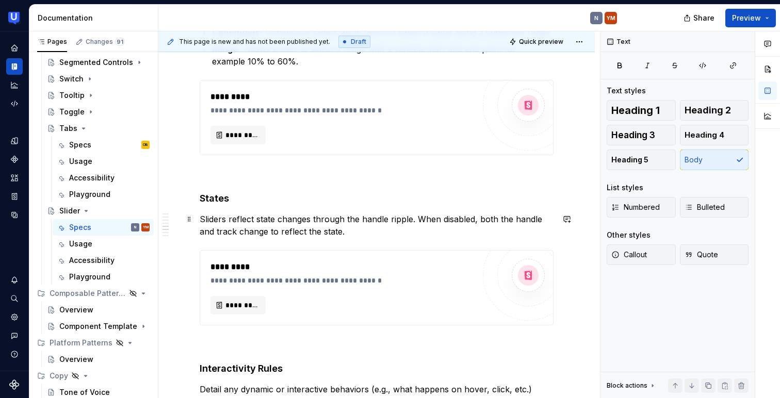
click at [409, 220] on p "Sliders reflect state changes through the handle ripple. When disabled, both th…" at bounding box center [377, 225] width 354 height 25
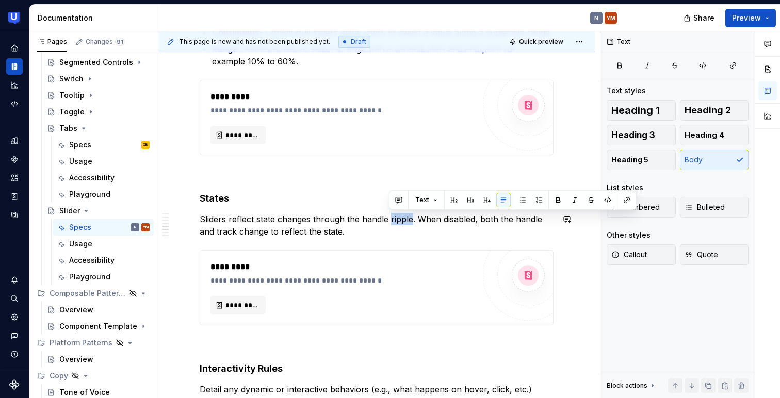
copy p "ripple"
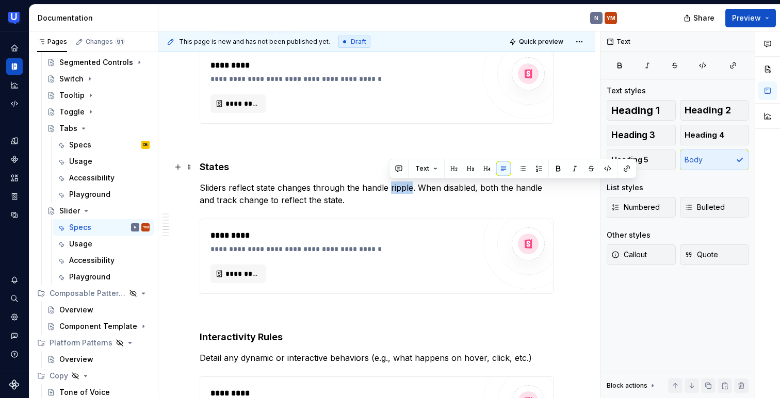
click at [306, 163] on h4 "States" at bounding box center [377, 167] width 354 height 12
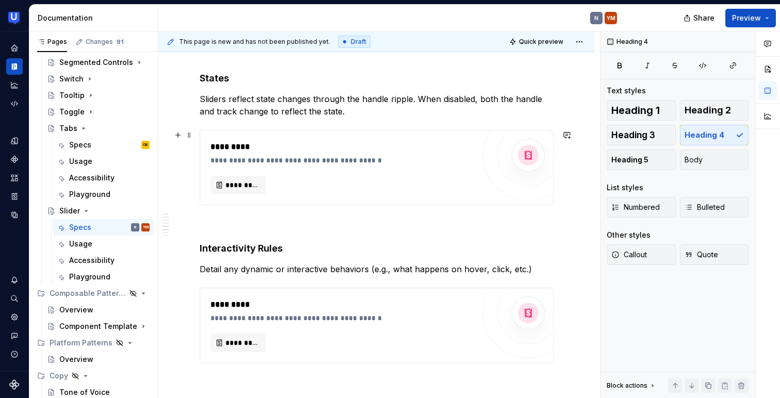
scroll to position [860, 0]
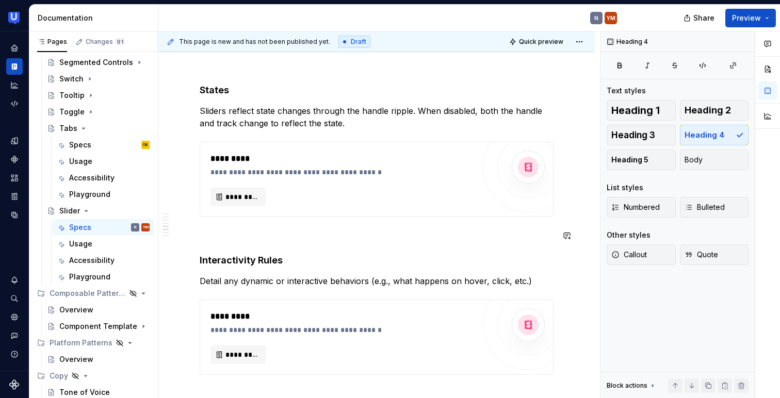
click at [248, 250] on div "**********" at bounding box center [377, 99] width 354 height 1510
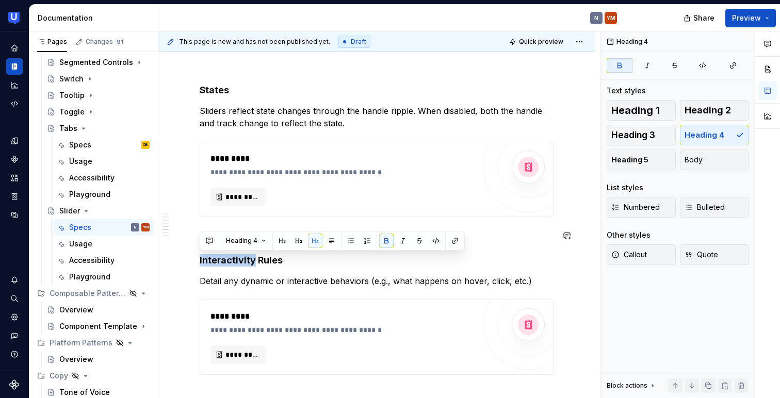
click at [248, 250] on div "Heading 4" at bounding box center [332, 241] width 265 height 20
click at [246, 266] on h4 "Interactivity Rules" at bounding box center [377, 260] width 354 height 12
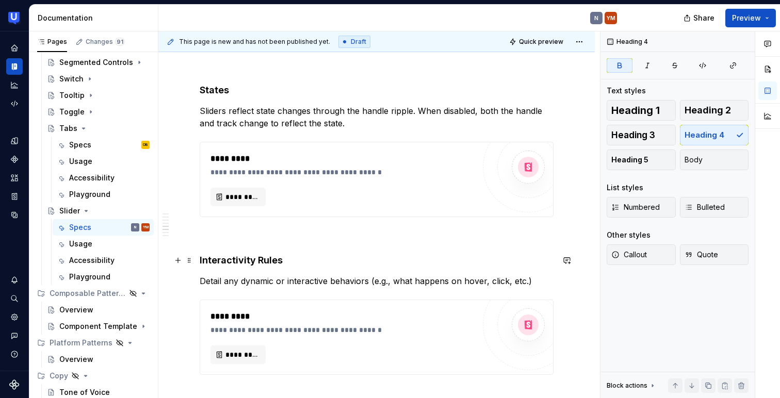
click at [246, 266] on h4 "Interactivity Rules" at bounding box center [377, 260] width 354 height 12
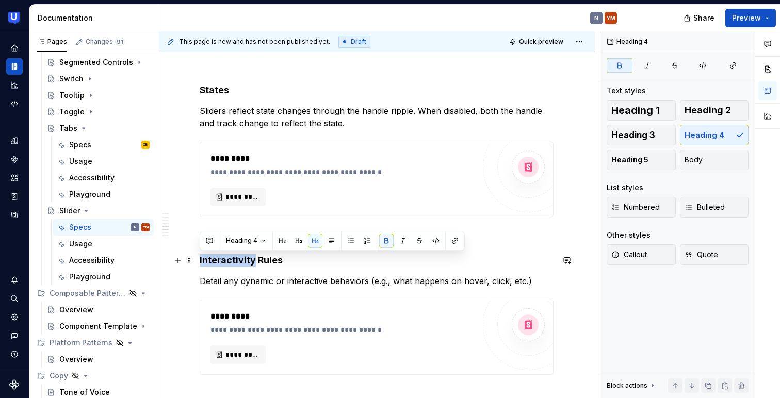
click at [246, 266] on h4 "Interactivity Rules" at bounding box center [377, 260] width 354 height 12
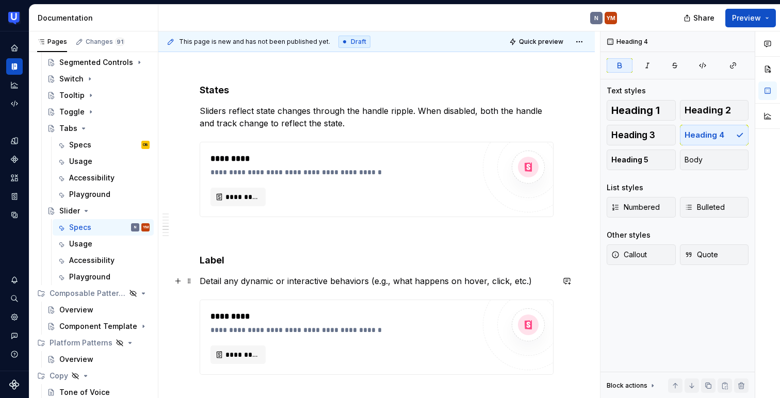
click at [231, 276] on p "Detail any dynamic or interactive behaviors (e.g., what happens on hover, click…" at bounding box center [377, 281] width 354 height 12
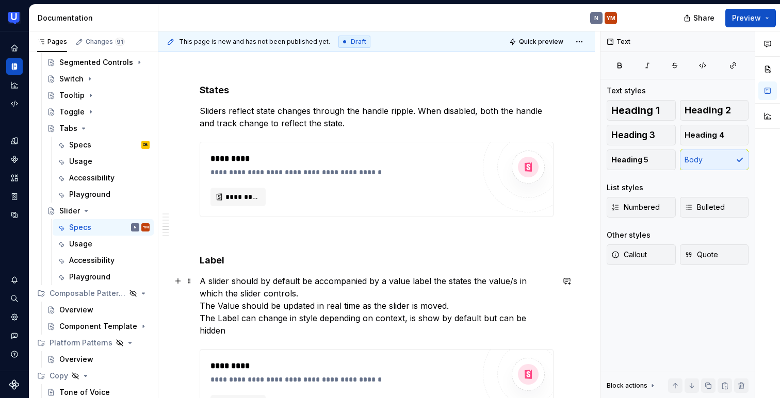
click at [203, 282] on p "A slider should by default be accompanied by a value label the states the value…" at bounding box center [377, 306] width 354 height 62
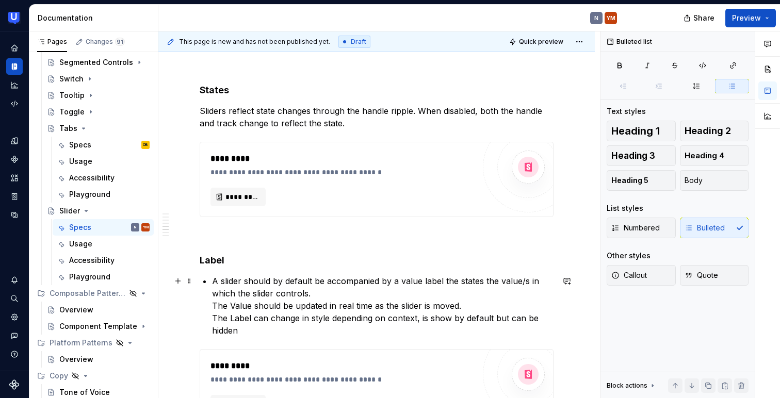
click at [212, 301] on p "A slider should by default be accompanied by a value label the states the value…" at bounding box center [383, 306] width 342 height 62
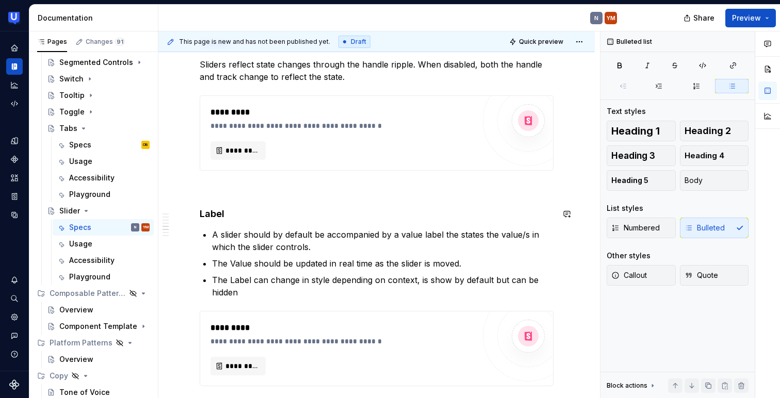
scroll to position [919, 0]
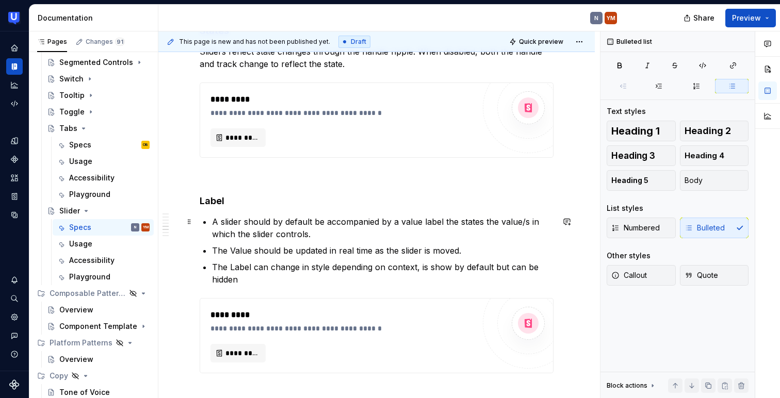
click at [422, 221] on p "A slider should by default be accompanied by a value label the states the value…" at bounding box center [383, 228] width 342 height 25
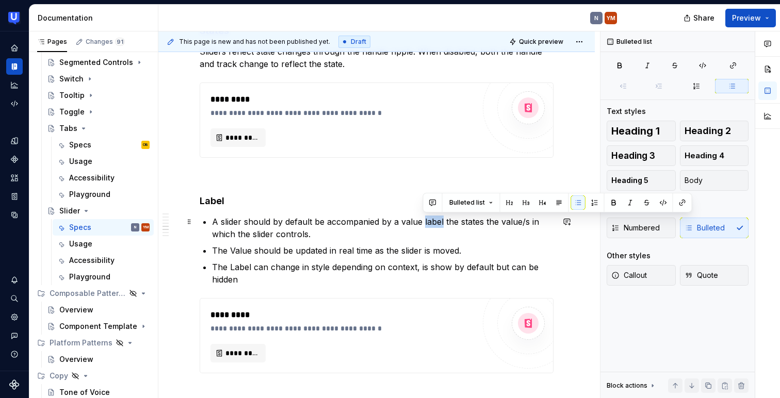
click at [422, 221] on p "A slider should by default be accompanied by a value label the states the value…" at bounding box center [383, 228] width 342 height 25
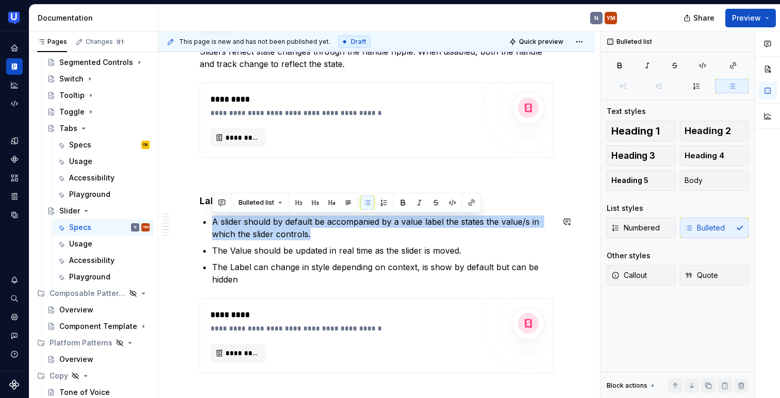
copy p "A slider should by default be accompanied by a value label the states the value…"
type textarea "*"
